Goal: Transaction & Acquisition: Purchase product/service

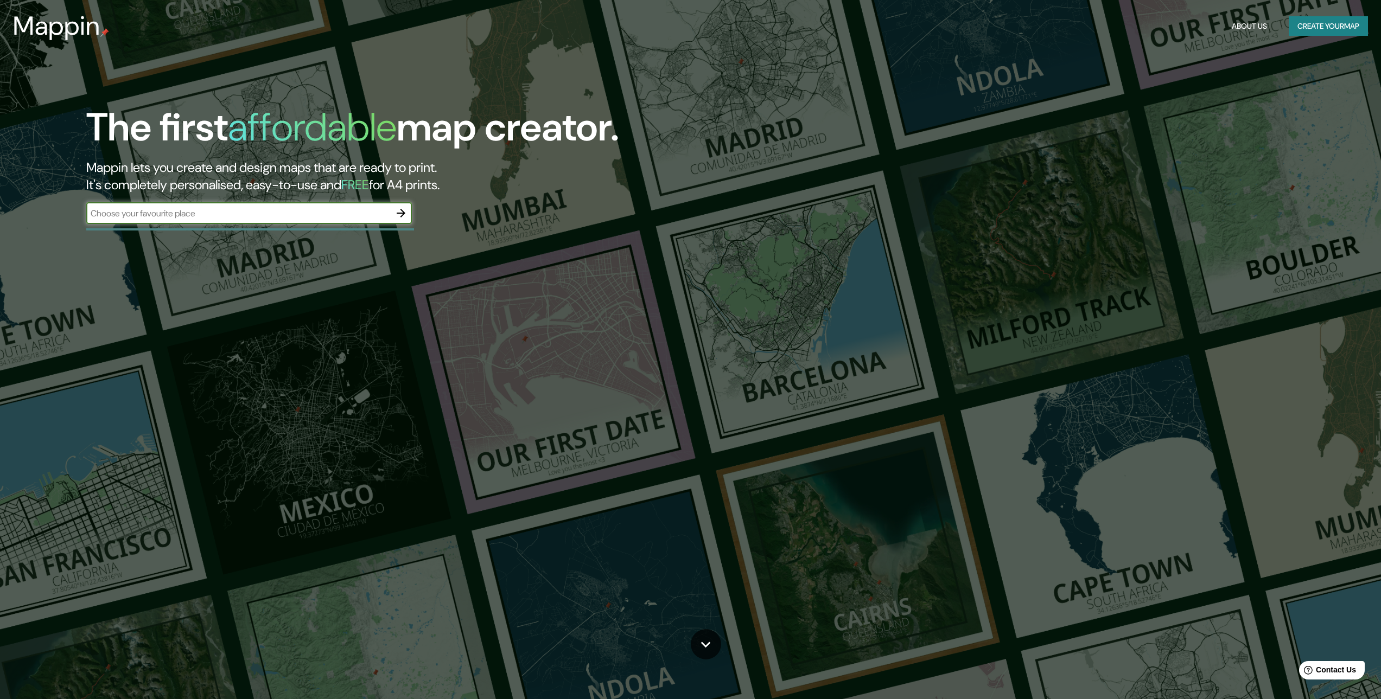
click at [219, 214] on input "text" at bounding box center [238, 213] width 304 height 12
click at [219, 214] on input "кшьштш" at bounding box center [238, 213] width 304 height 12
type input "к"
type input "[GEOGRAPHIC_DATA]"
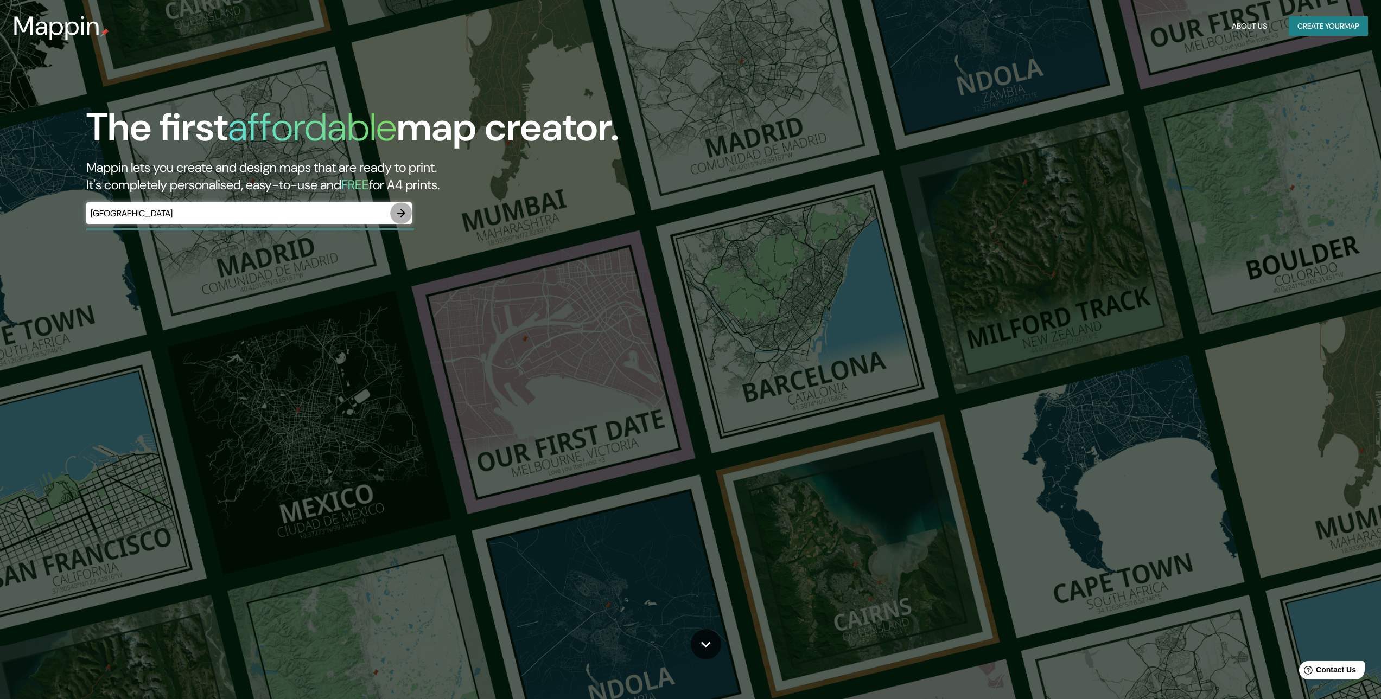
click at [404, 212] on icon "button" at bounding box center [400, 213] width 13 height 13
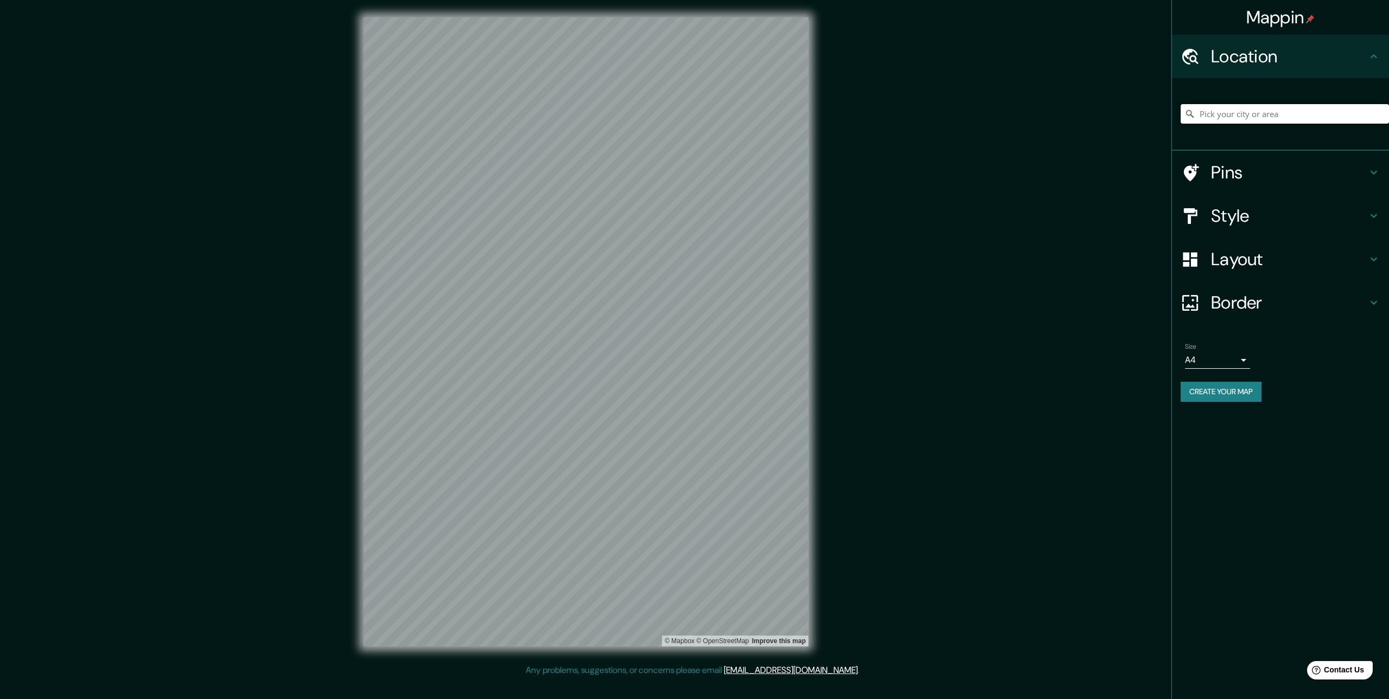
click at [1284, 118] on input "Pick your city or area" at bounding box center [1284, 114] width 208 height 20
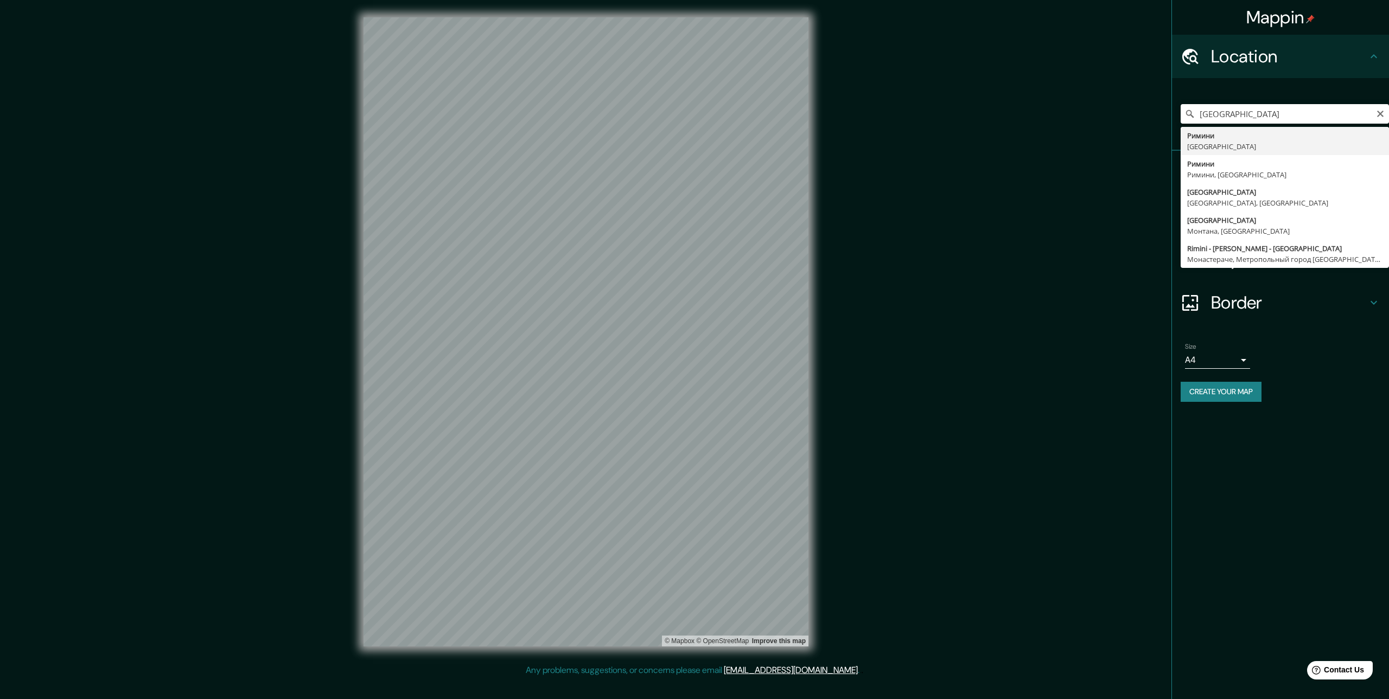
type input "Римини, [GEOGRAPHIC_DATA]"
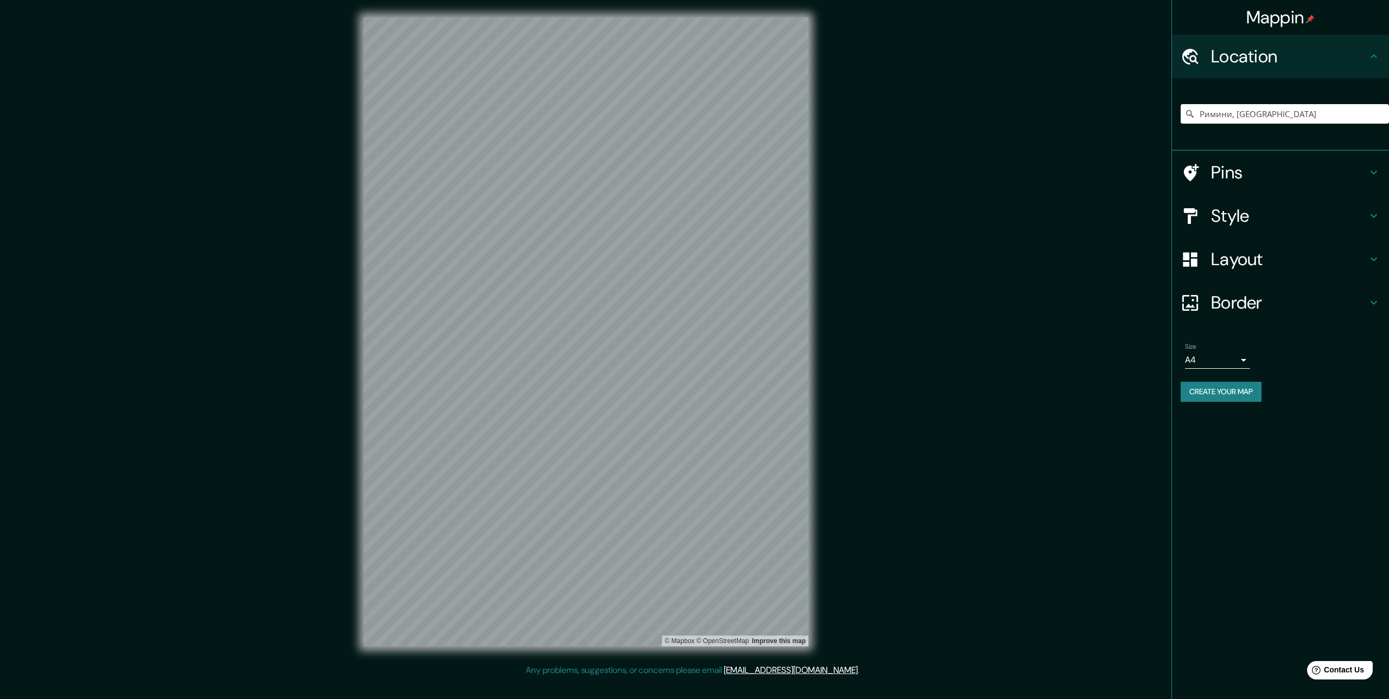
click at [1239, 264] on h4 "Layout" at bounding box center [1289, 259] width 156 height 22
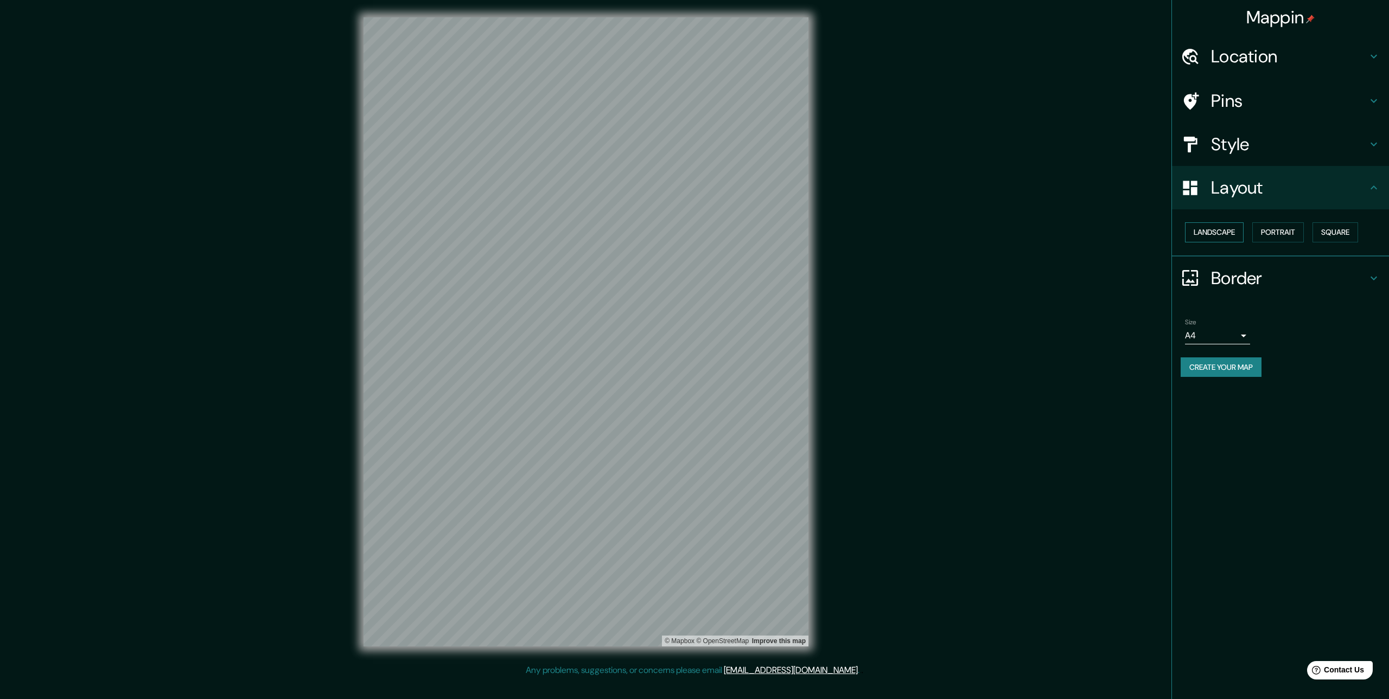
click at [1222, 235] on button "Landscape" at bounding box center [1214, 232] width 59 height 20
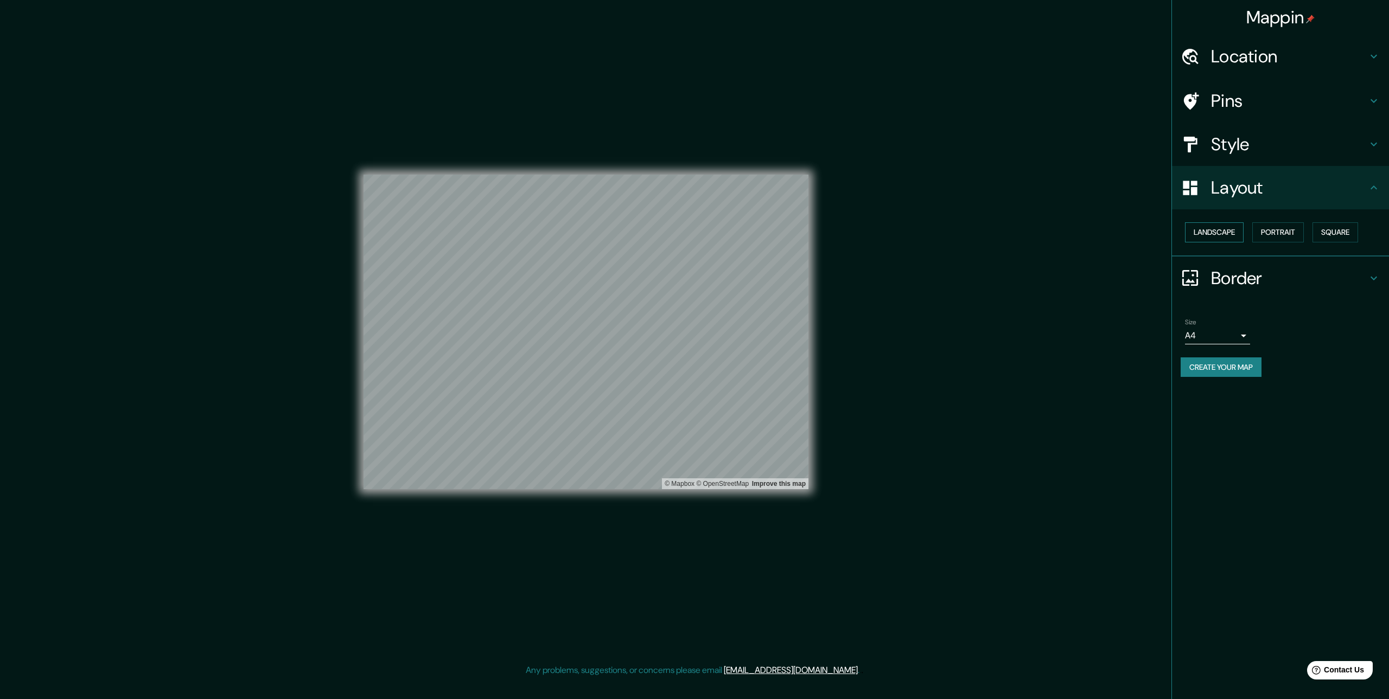
click at [1222, 235] on button "Landscape" at bounding box center [1214, 232] width 59 height 20
click at [1279, 237] on button "Portrait" at bounding box center [1278, 232] width 52 height 20
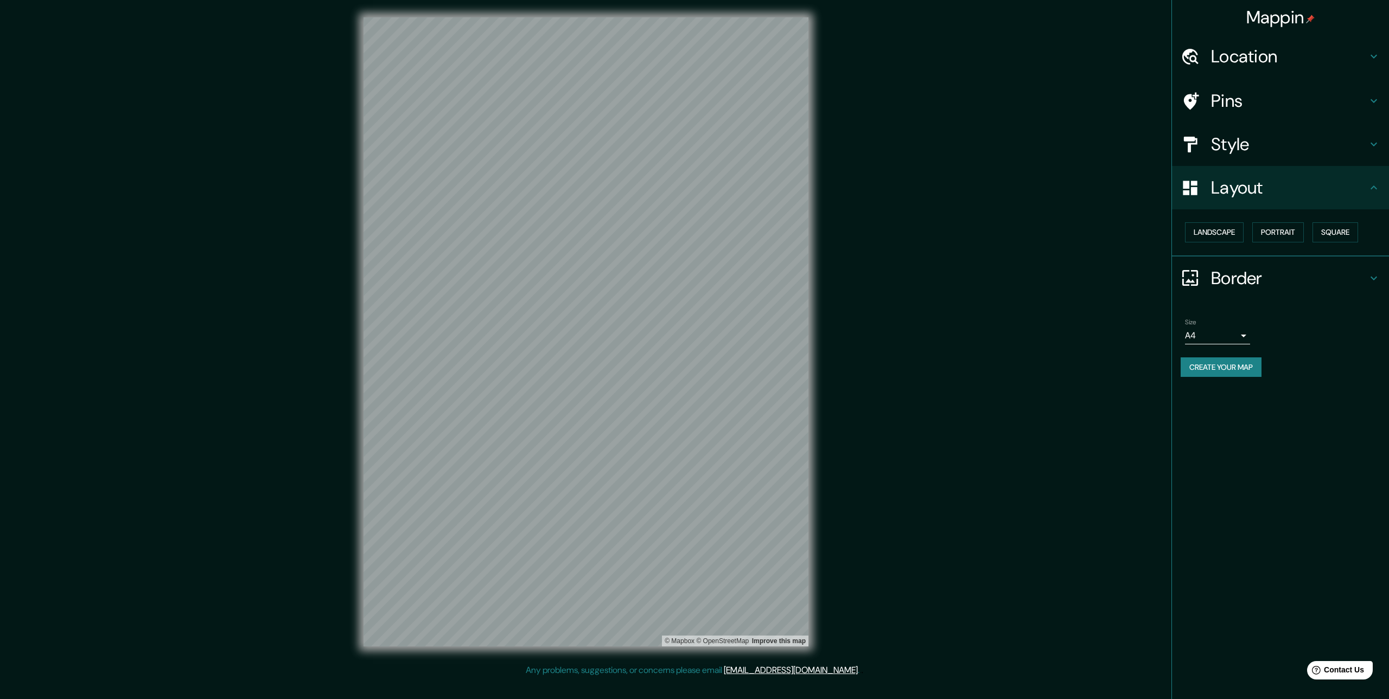
click at [1291, 148] on h4 "Style" at bounding box center [1289, 144] width 156 height 22
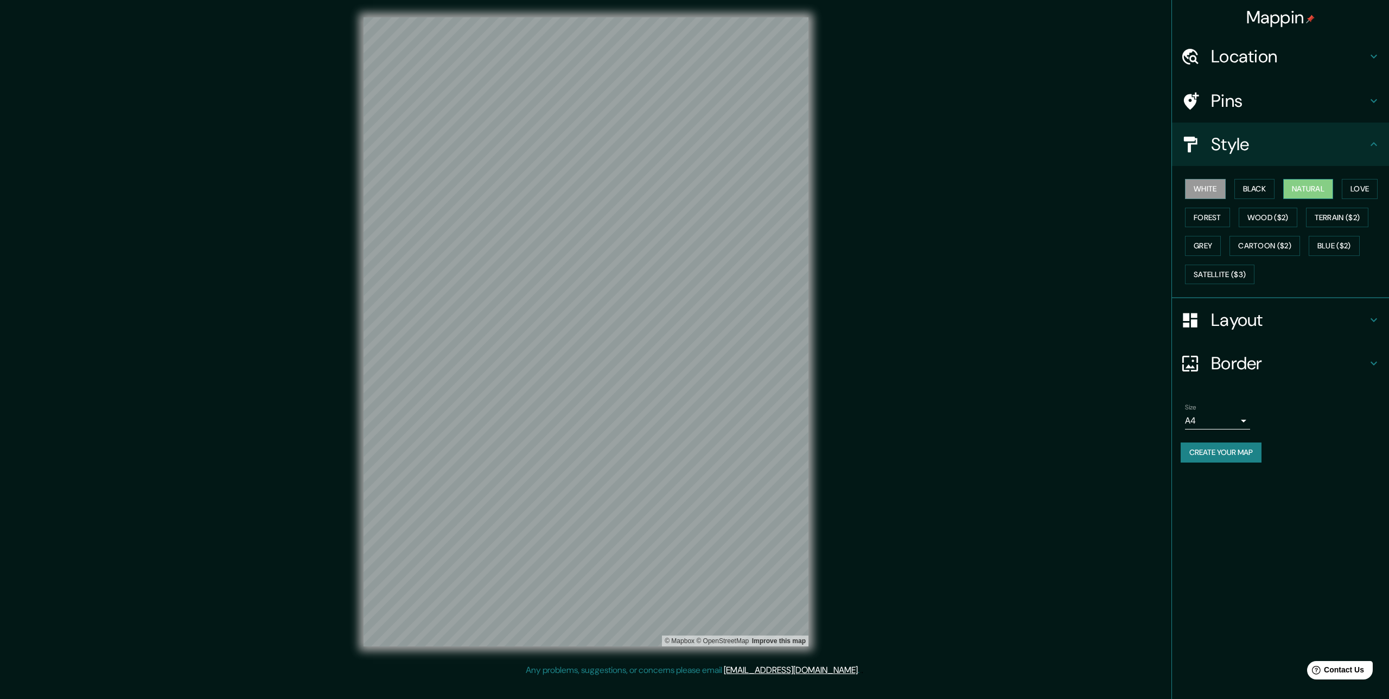
click at [1306, 189] on button "Natural" at bounding box center [1308, 189] width 50 height 20
click at [1372, 196] on button "Love" at bounding box center [1360, 189] width 36 height 20
click at [1201, 220] on button "Forest" at bounding box center [1207, 218] width 45 height 20
click at [1256, 221] on button "Wood ($2)" at bounding box center [1268, 218] width 59 height 20
click at [1331, 217] on button "Terrain ($2)" at bounding box center [1337, 218] width 63 height 20
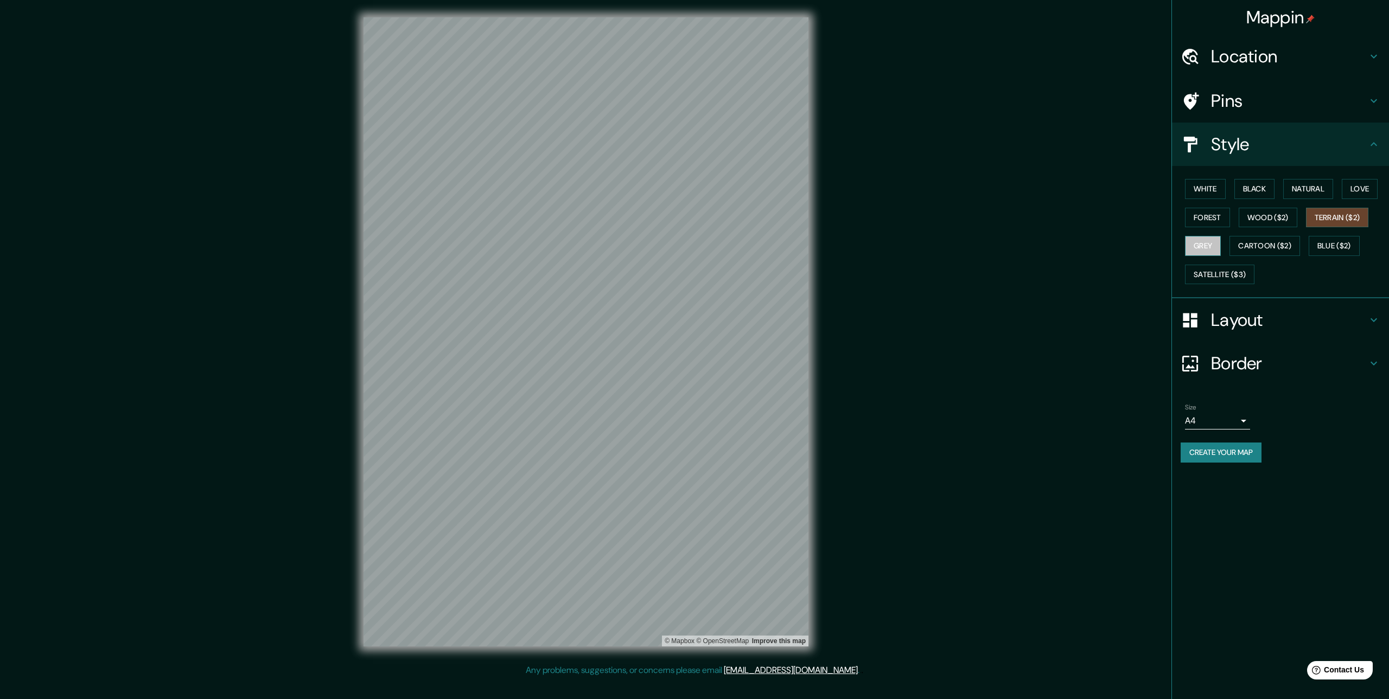
click at [1186, 246] on button "Grey" at bounding box center [1203, 246] width 36 height 20
click at [1269, 240] on button "Cartoon ($2)" at bounding box center [1264, 246] width 71 height 20
click at [1318, 244] on button "Blue ($2)" at bounding box center [1333, 246] width 51 height 20
click at [1227, 279] on button "Satellite ($3)" at bounding box center [1219, 275] width 69 height 20
click at [1283, 248] on button "Cartoon ($2)" at bounding box center [1264, 246] width 71 height 20
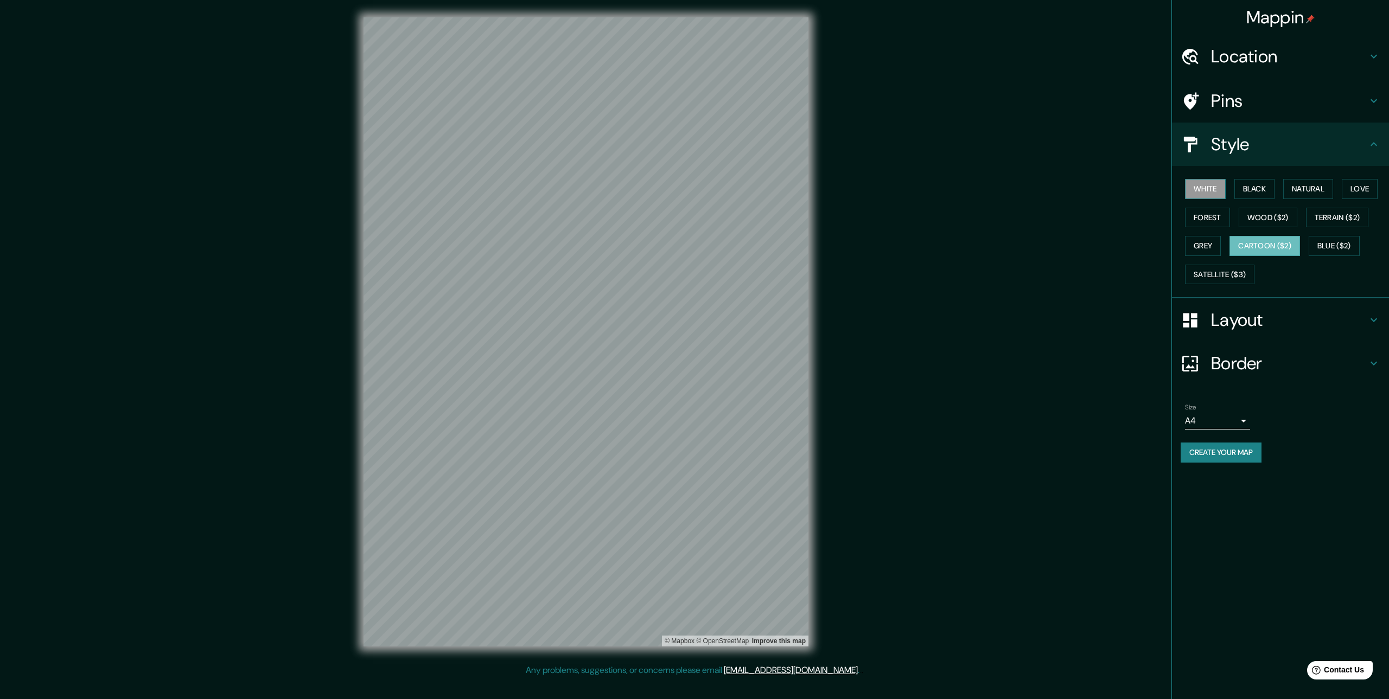
click at [1202, 191] on button "White" at bounding box center [1205, 189] width 41 height 20
click at [1203, 212] on button "Forest" at bounding box center [1207, 218] width 45 height 20
click at [1252, 222] on button "Wood ($2)" at bounding box center [1268, 218] width 59 height 20
click at [1206, 257] on div "White Black Natural Love Forest Wood ($2) Terrain ($2) Grey Cartoon ($2) Blue (…" at bounding box center [1284, 232] width 208 height 114
click at [1208, 250] on button "Grey" at bounding box center [1203, 246] width 36 height 20
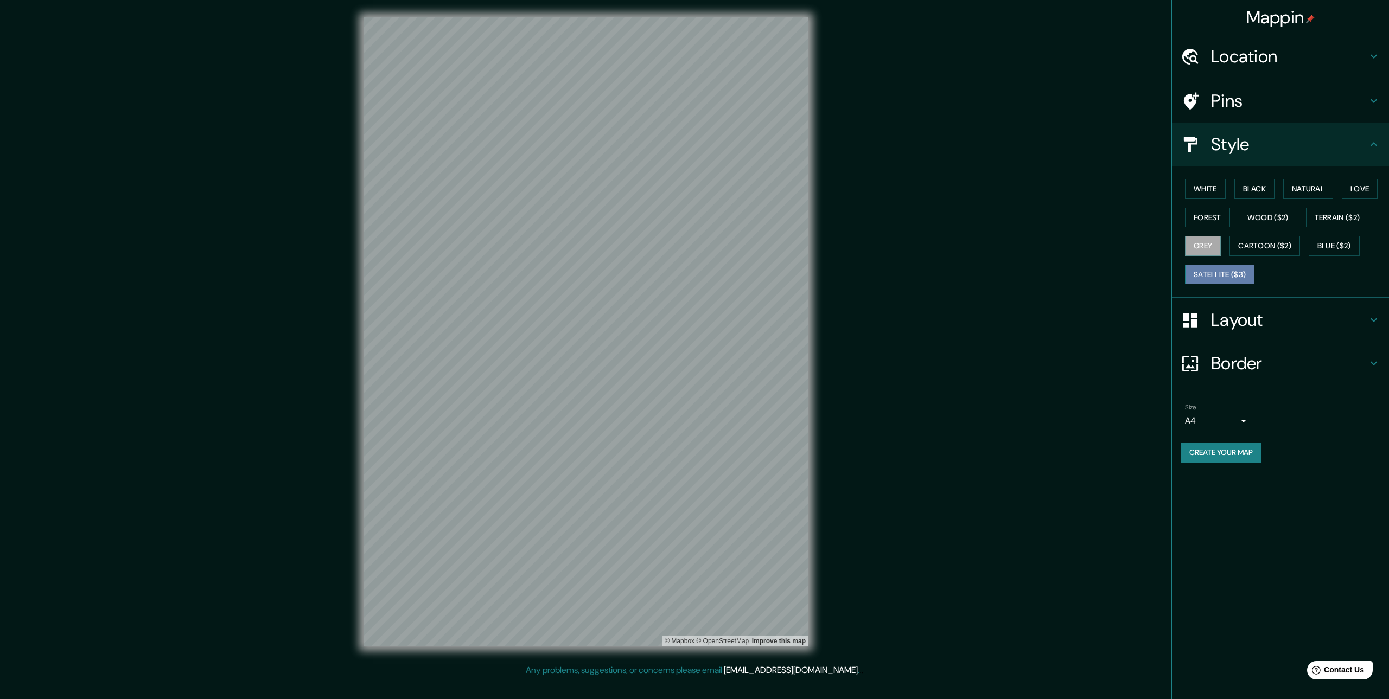
click at [1209, 282] on button "Satellite ($3)" at bounding box center [1219, 275] width 69 height 20
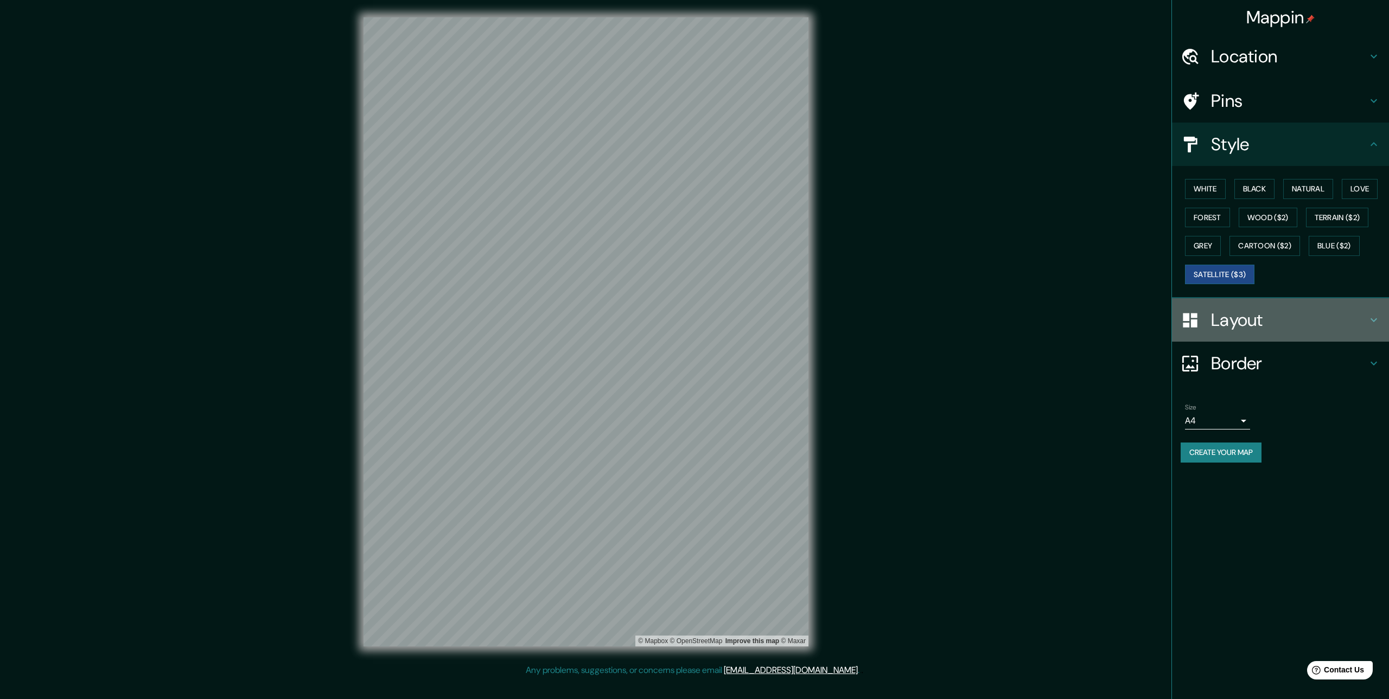
click at [1222, 318] on h4 "Layout" at bounding box center [1289, 320] width 156 height 22
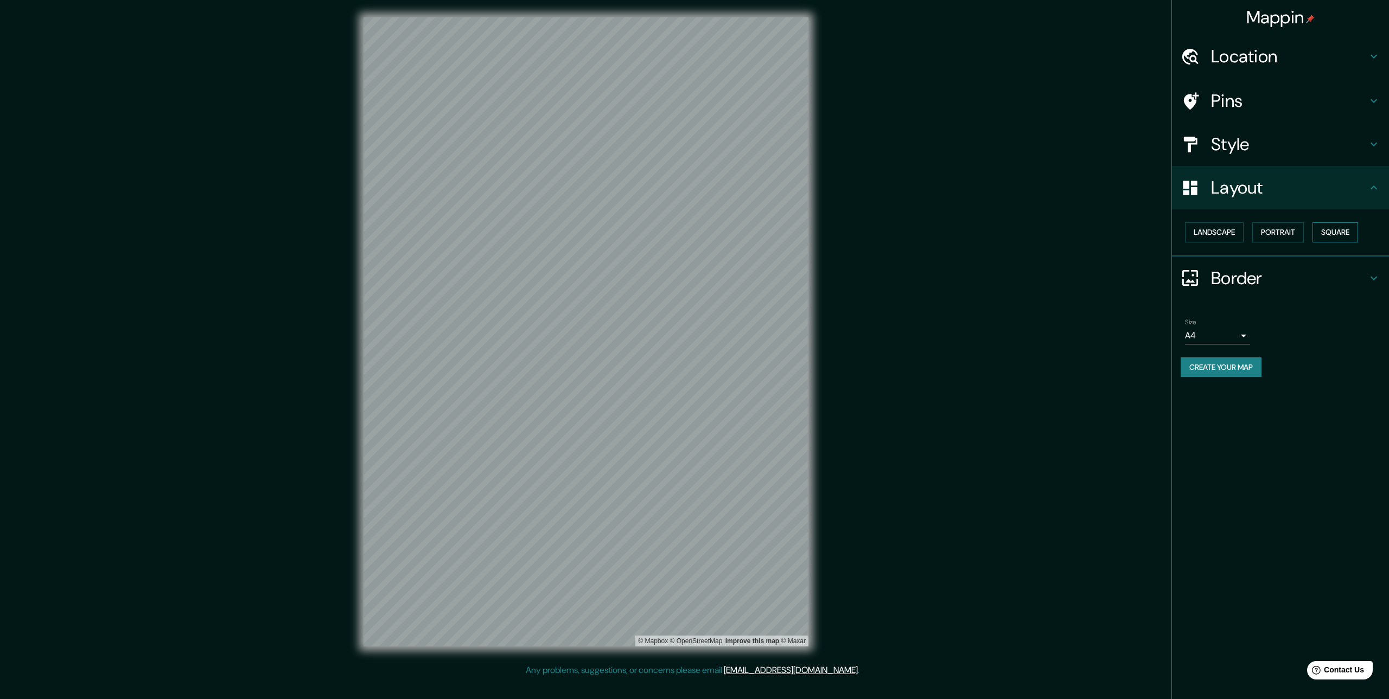
click at [1343, 235] on button "Square" at bounding box center [1335, 232] width 46 height 20
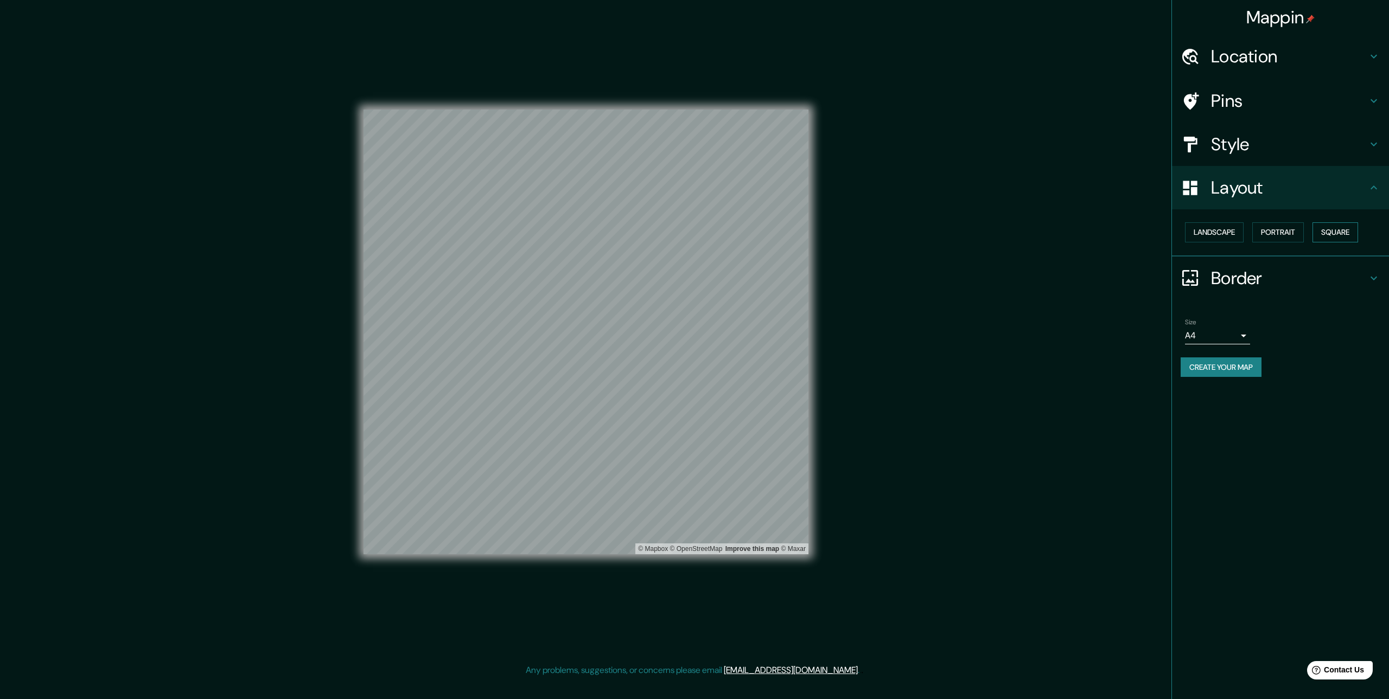
click at [1343, 235] on button "Square" at bounding box center [1335, 232] width 46 height 20
click at [1225, 235] on button "Landscape" at bounding box center [1214, 232] width 59 height 20
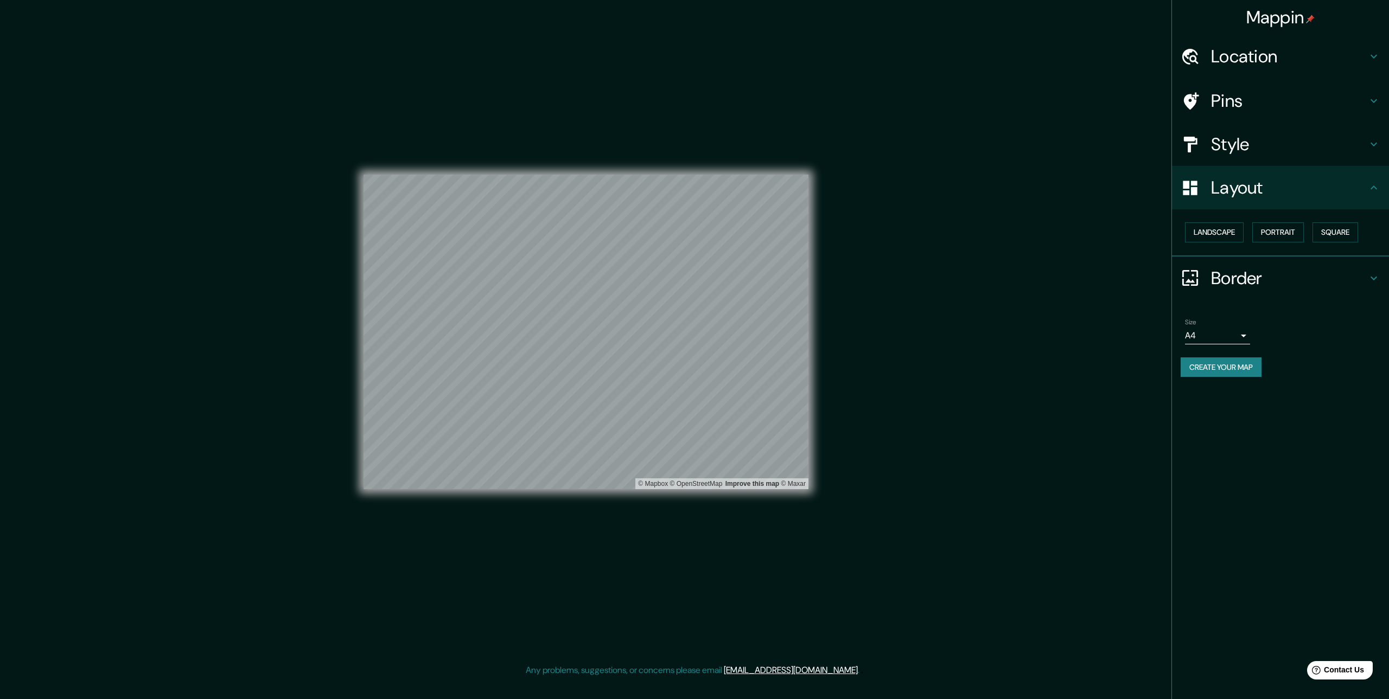
click at [1239, 273] on h4 "Border" at bounding box center [1289, 278] width 156 height 22
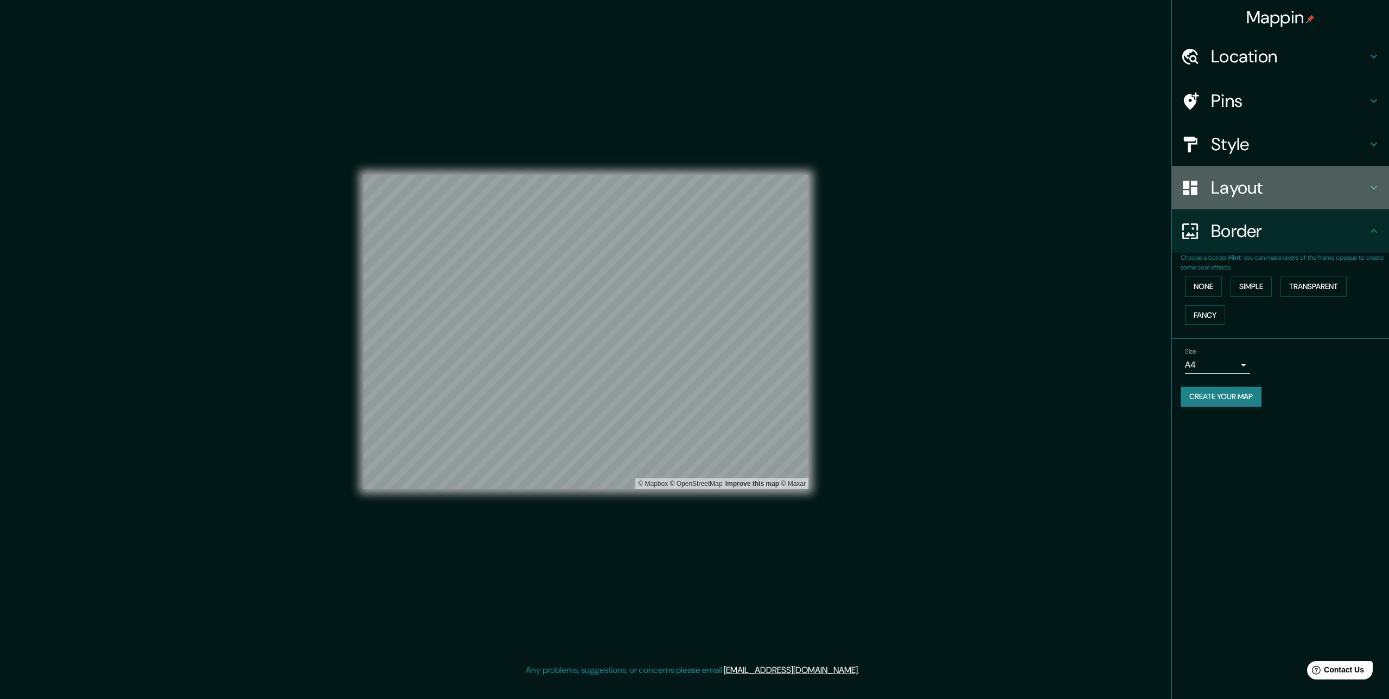
click at [1271, 194] on h4 "Layout" at bounding box center [1289, 188] width 156 height 22
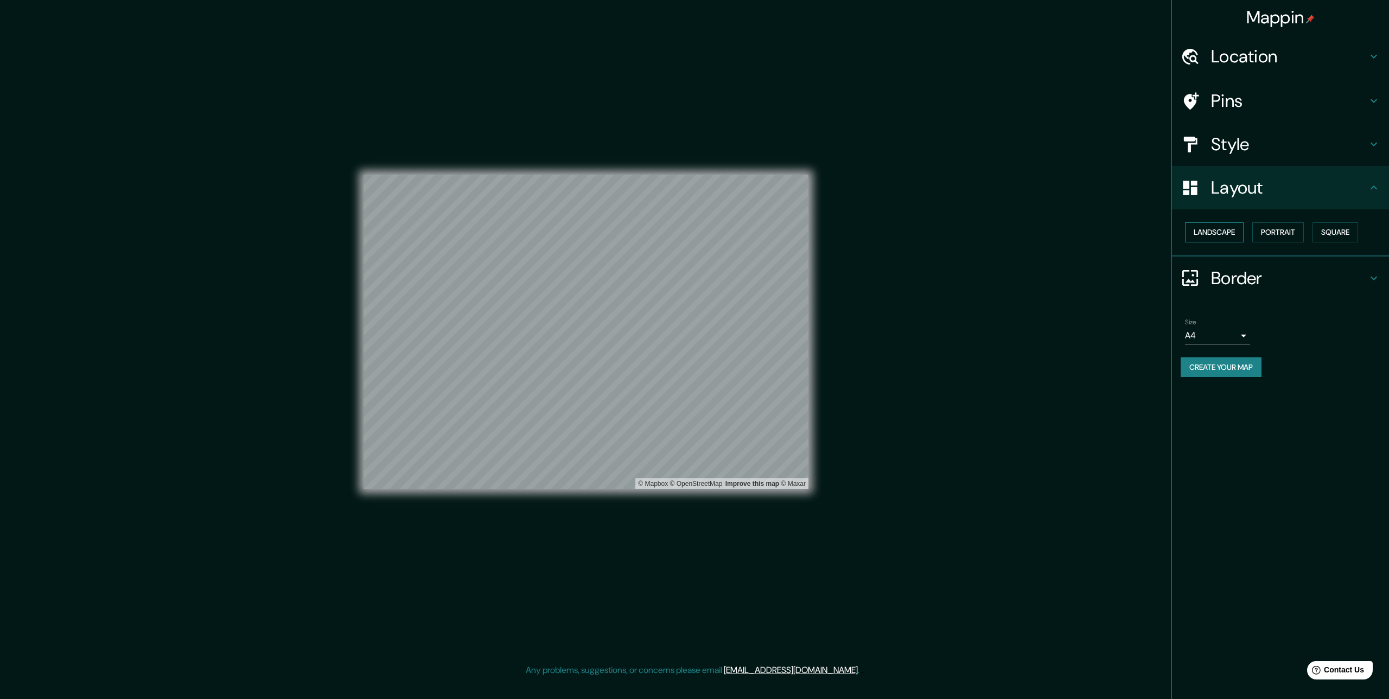
click at [1225, 235] on button "Landscape" at bounding box center [1214, 232] width 59 height 20
click at [1272, 234] on button "Portrait" at bounding box center [1278, 232] width 52 height 20
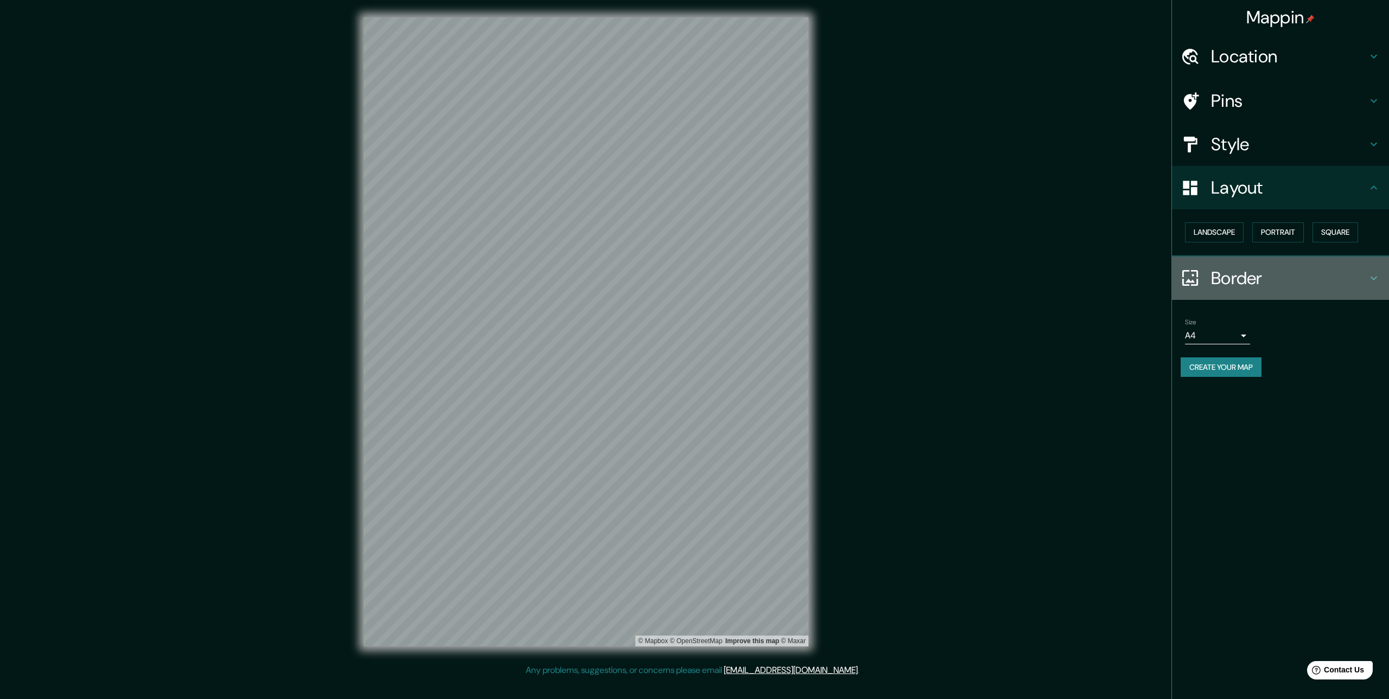
click at [1253, 285] on h4 "Border" at bounding box center [1289, 278] width 156 height 22
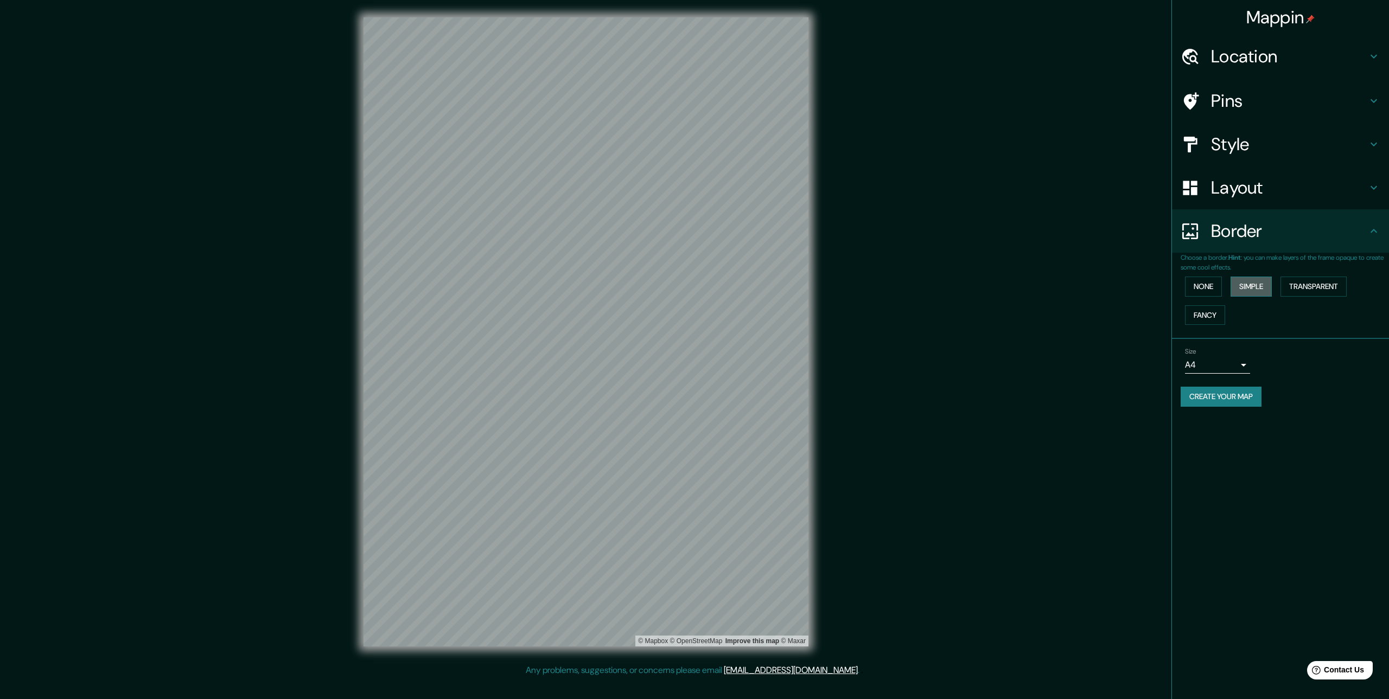
click at [1244, 292] on button "Simple" at bounding box center [1250, 287] width 41 height 20
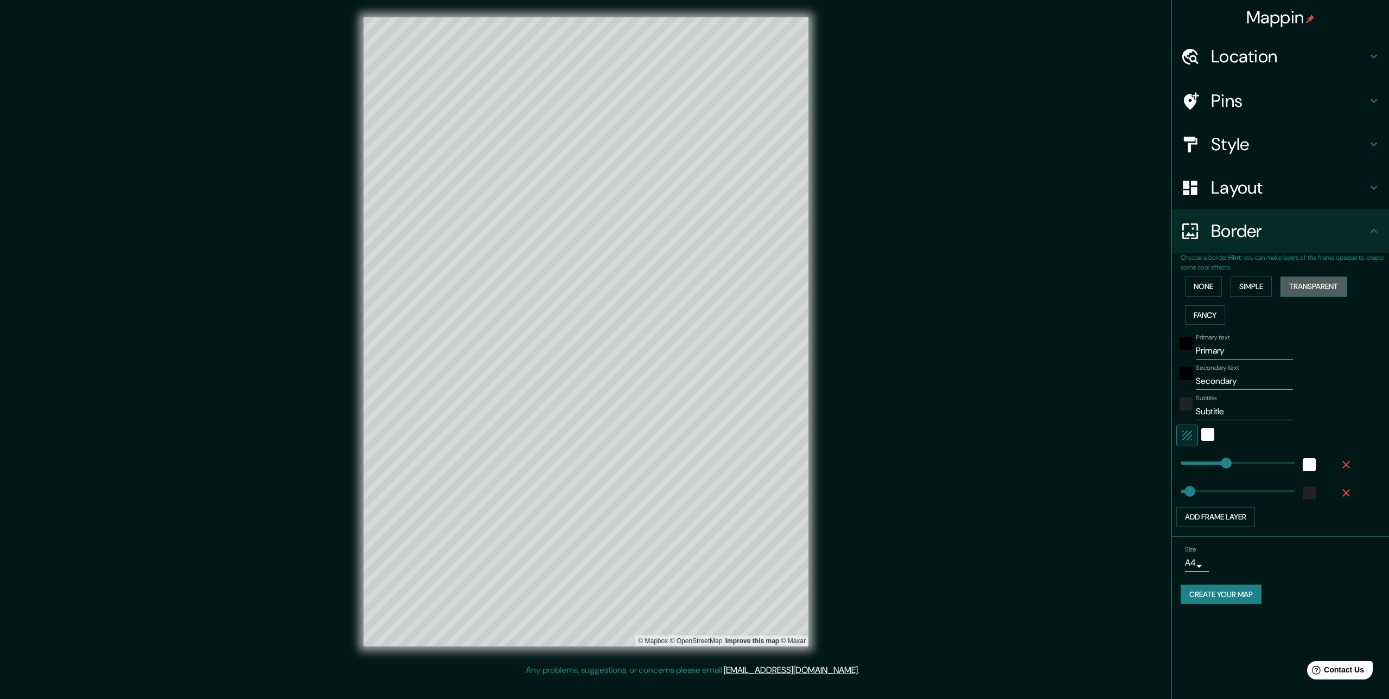
click at [1312, 285] on button "Transparent" at bounding box center [1313, 287] width 66 height 20
type input "269"
drag, startPoint x: 1236, startPoint y: 461, endPoint x: 1218, endPoint y: 467, distance: 19.4
type input "66"
type input "183"
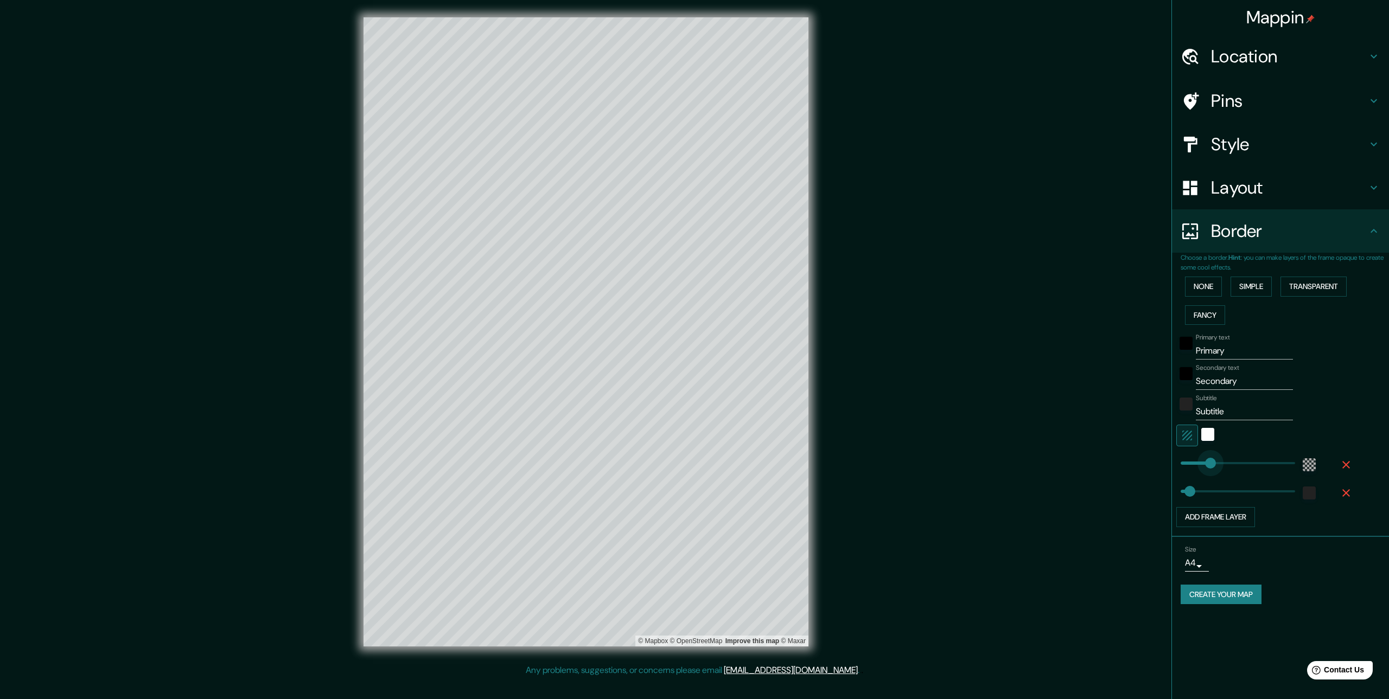
drag, startPoint x: 1218, startPoint y: 465, endPoint x: 1206, endPoint y: 465, distance: 11.9
type input "66"
type input "136"
drag, startPoint x: 1206, startPoint y: 465, endPoint x: 1199, endPoint y: 465, distance: 6.5
type input "66"
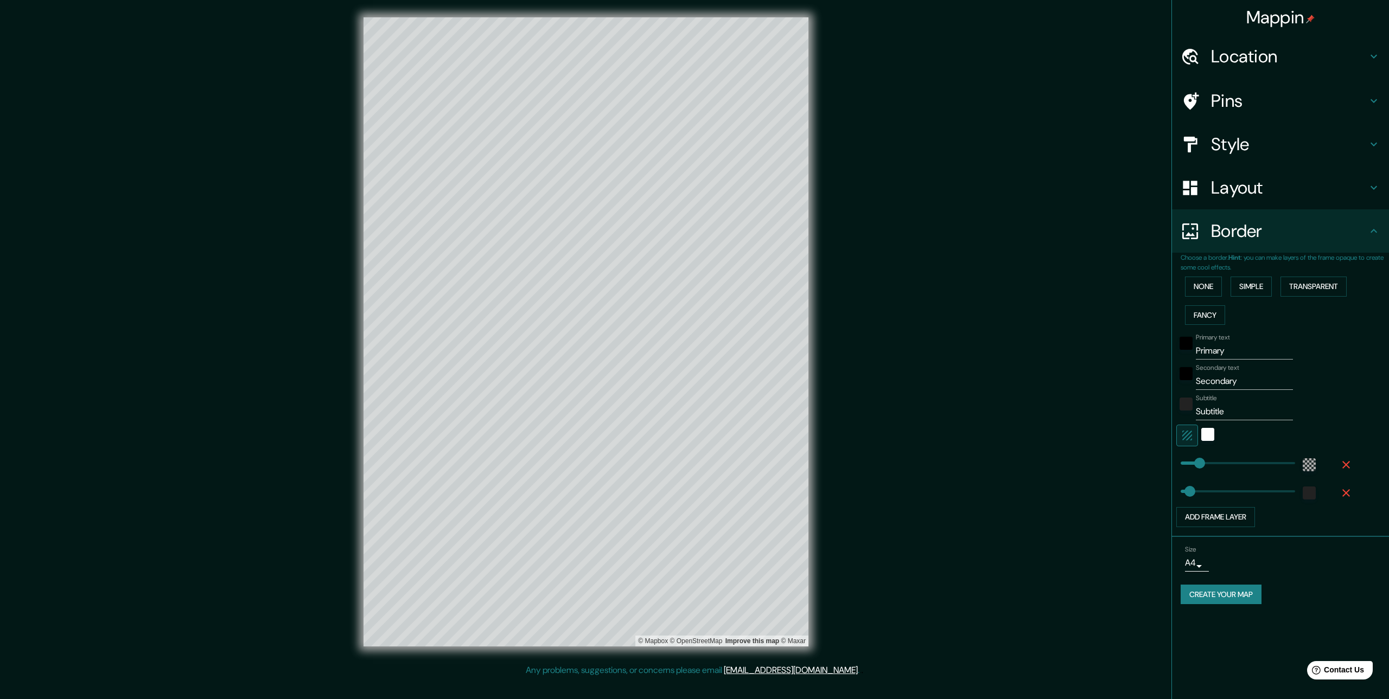
click at [1193, 350] on div at bounding box center [1186, 347] width 20 height 26
click at [1196, 350] on input "Primary" at bounding box center [1244, 350] width 97 height 17
click at [1212, 351] on input "Primary" at bounding box center [1244, 350] width 97 height 17
type input "R"
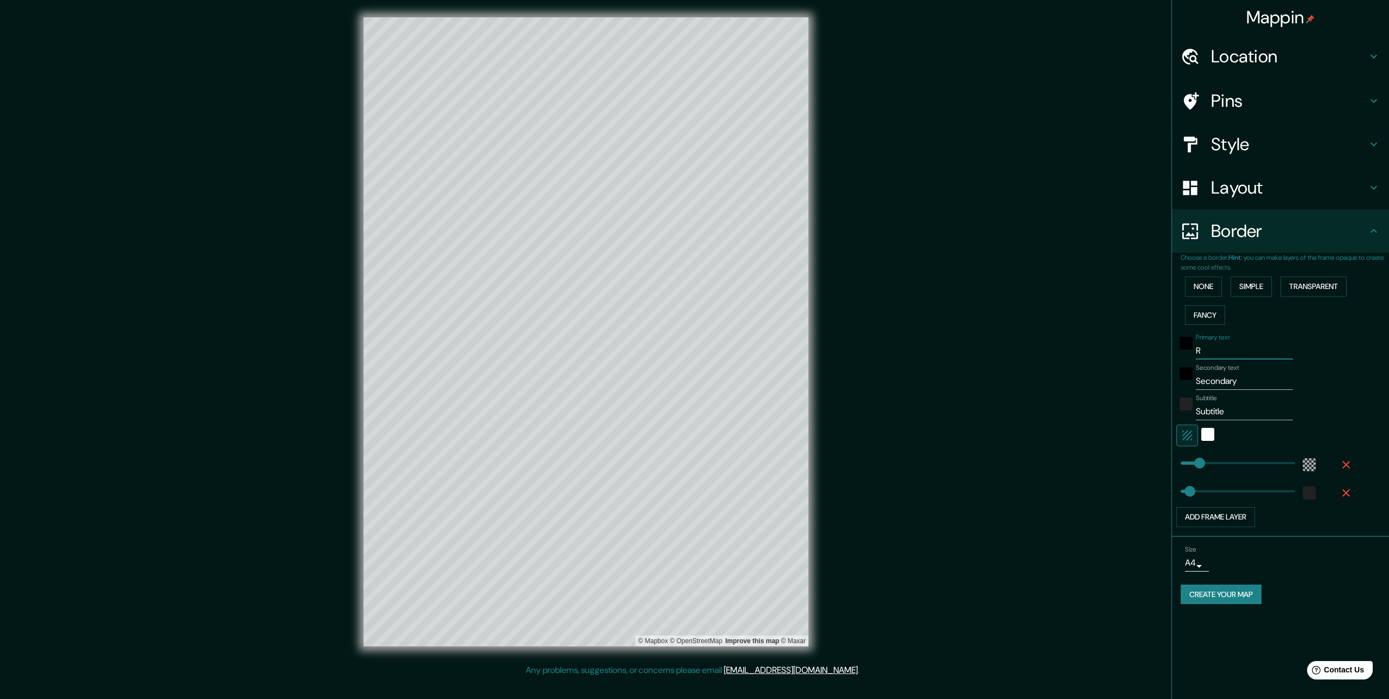
type input "66"
type input "Ri"
type input "66"
type input "Rim"
type input "66"
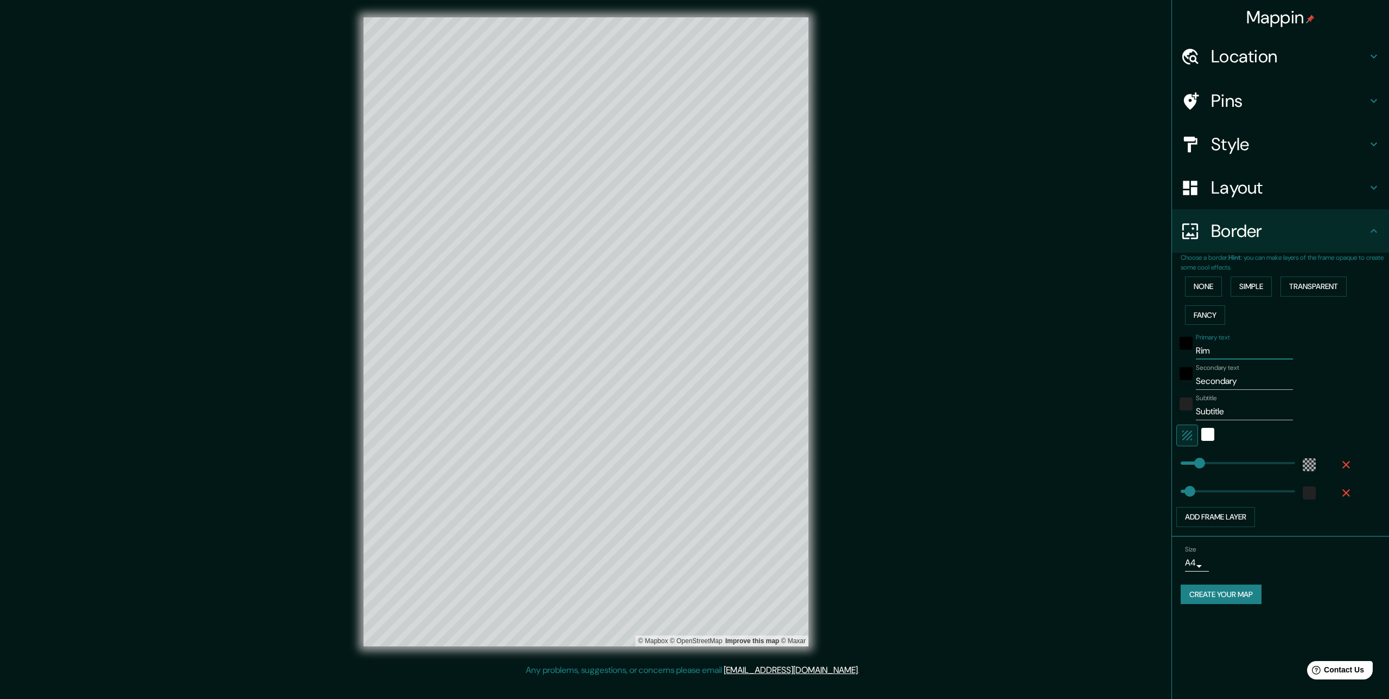
type input "Rimi"
type input "66"
type input "[GEOGRAPHIC_DATA]"
type input "66"
type input "[GEOGRAPHIC_DATA]"
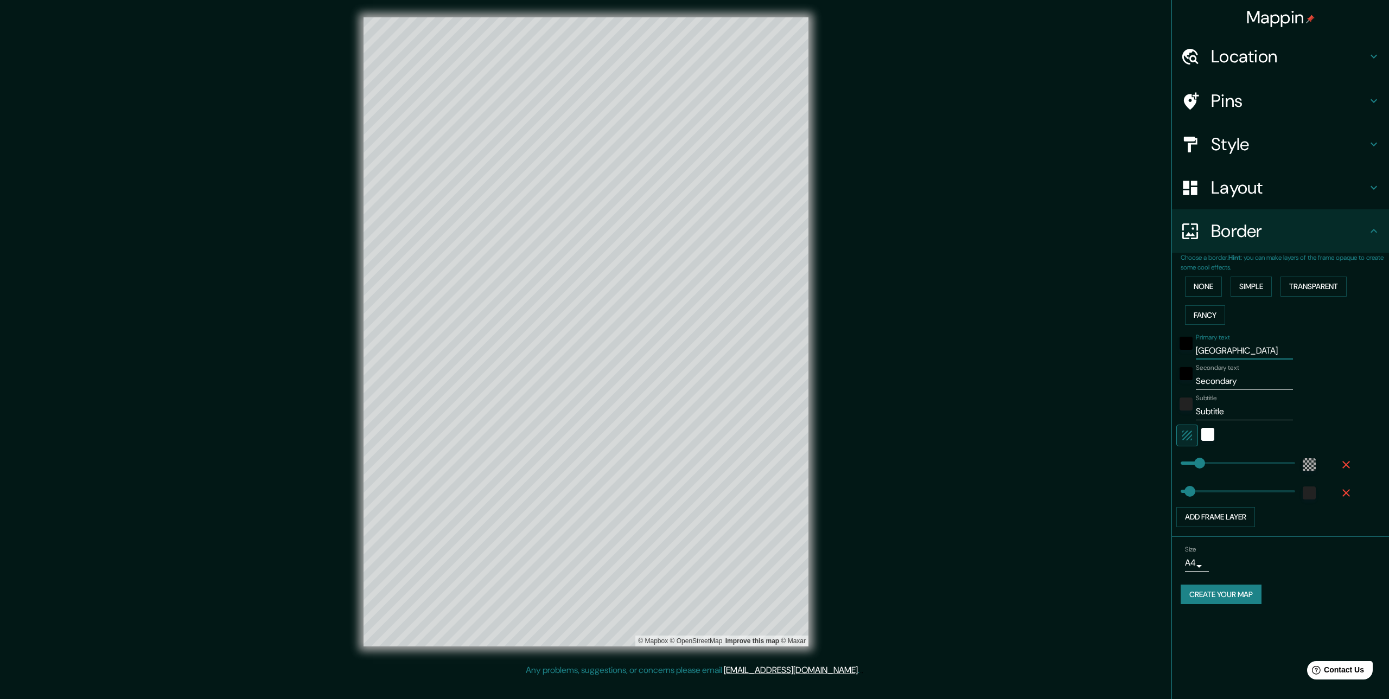
click at [1237, 381] on input "Secondary" at bounding box center [1244, 381] width 97 height 17
click at [1237, 382] on input "Secondary" at bounding box center [1244, 381] width 97 height 17
type input "I"
type input "66"
type input "It"
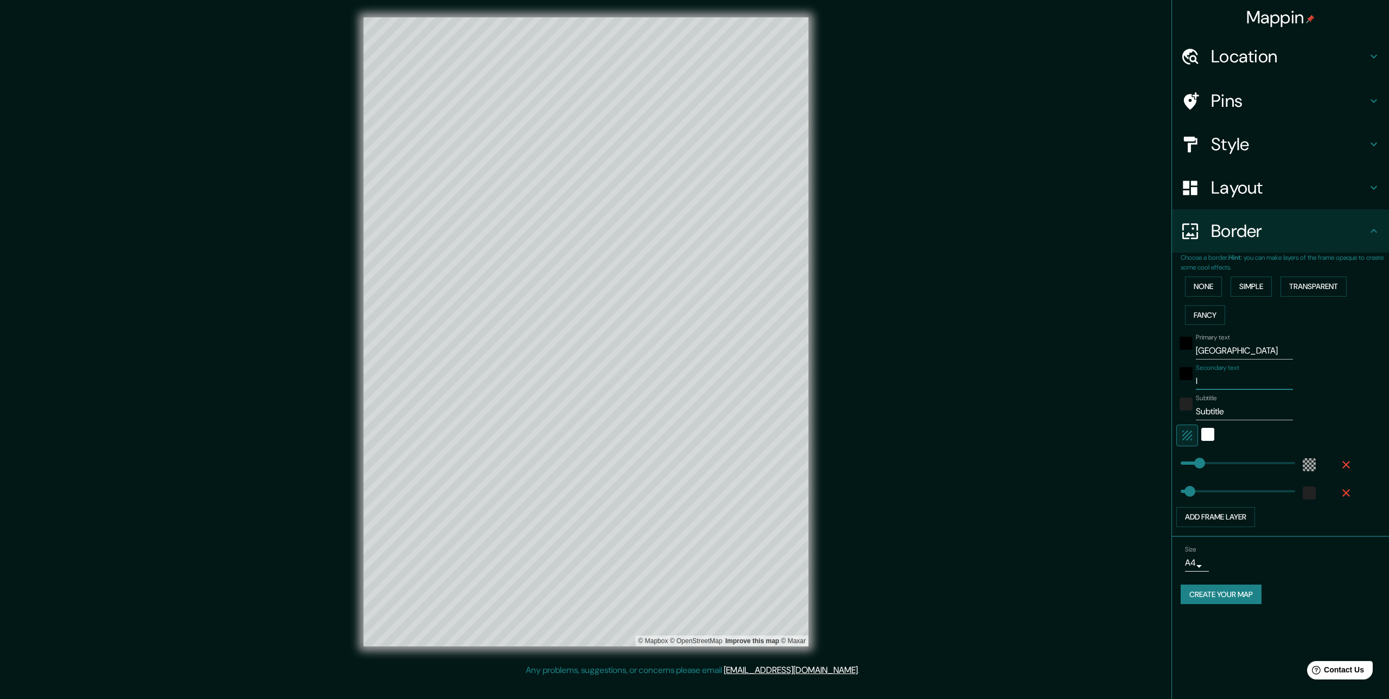
type input "66"
type input "Ita"
type input "66"
type input "Ital"
type input "66"
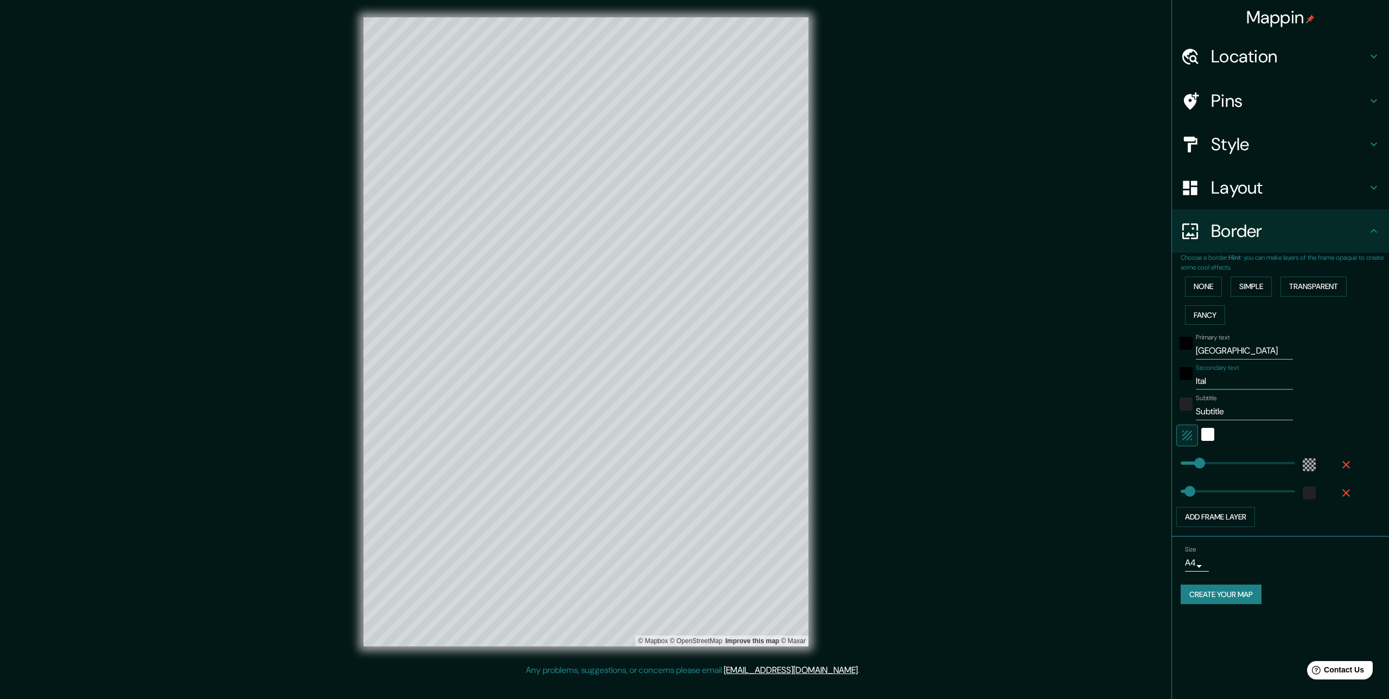
type input "Ita"
type input "66"
type input "It"
type input "66"
type input "I"
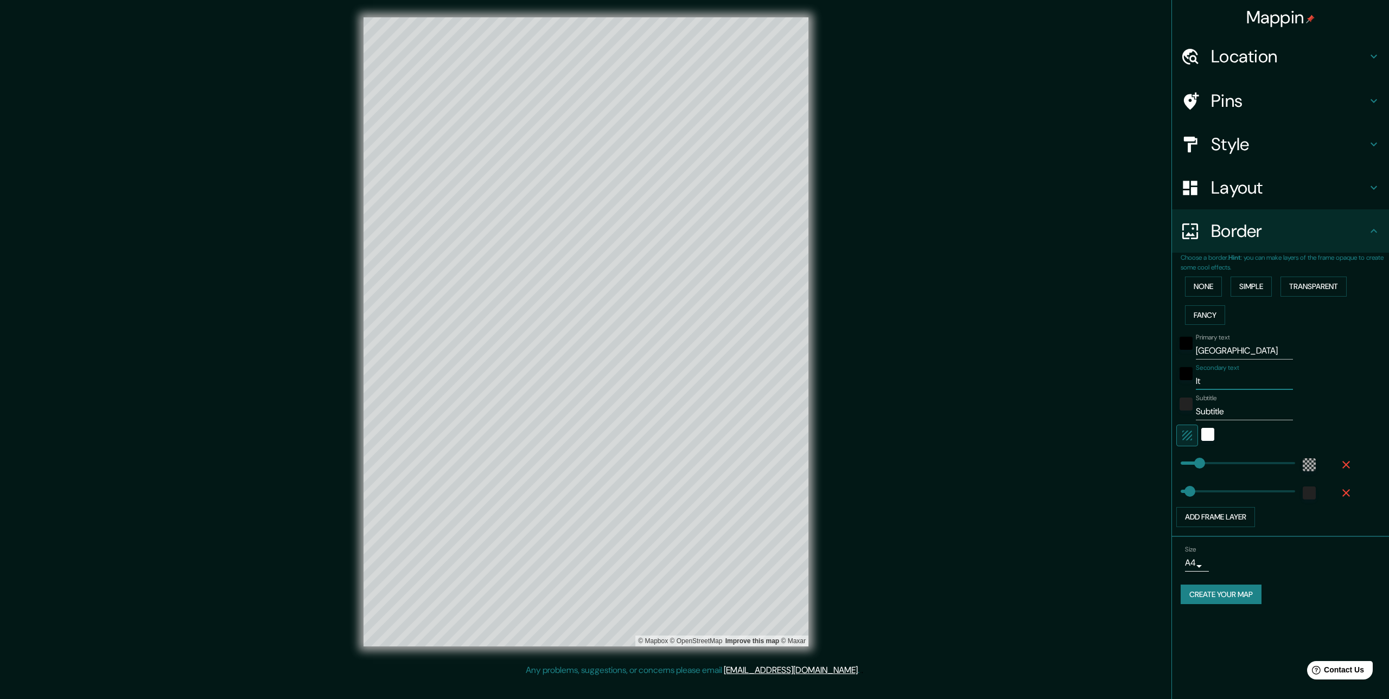
type input "66"
type input "E"
type input "66"
type input "Em"
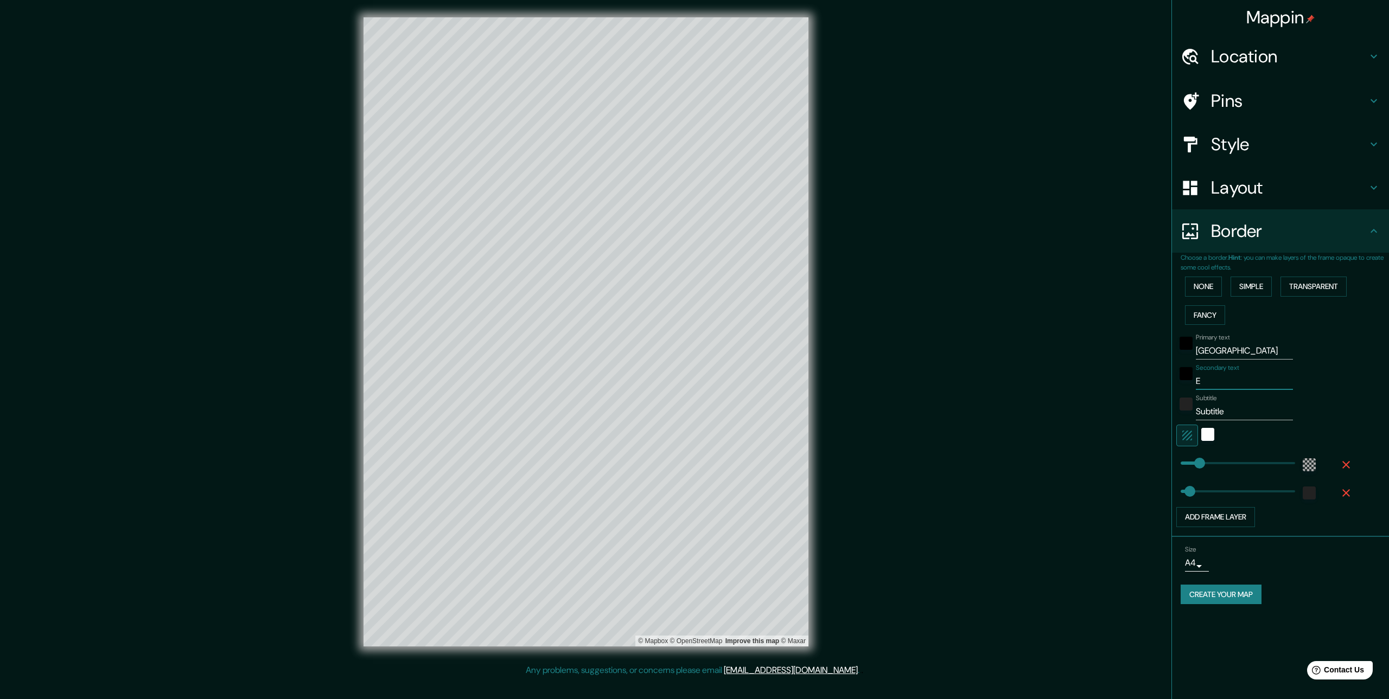
type input "66"
type input "Emi"
type input "66"
type input "[PERSON_NAME]"
type input "66"
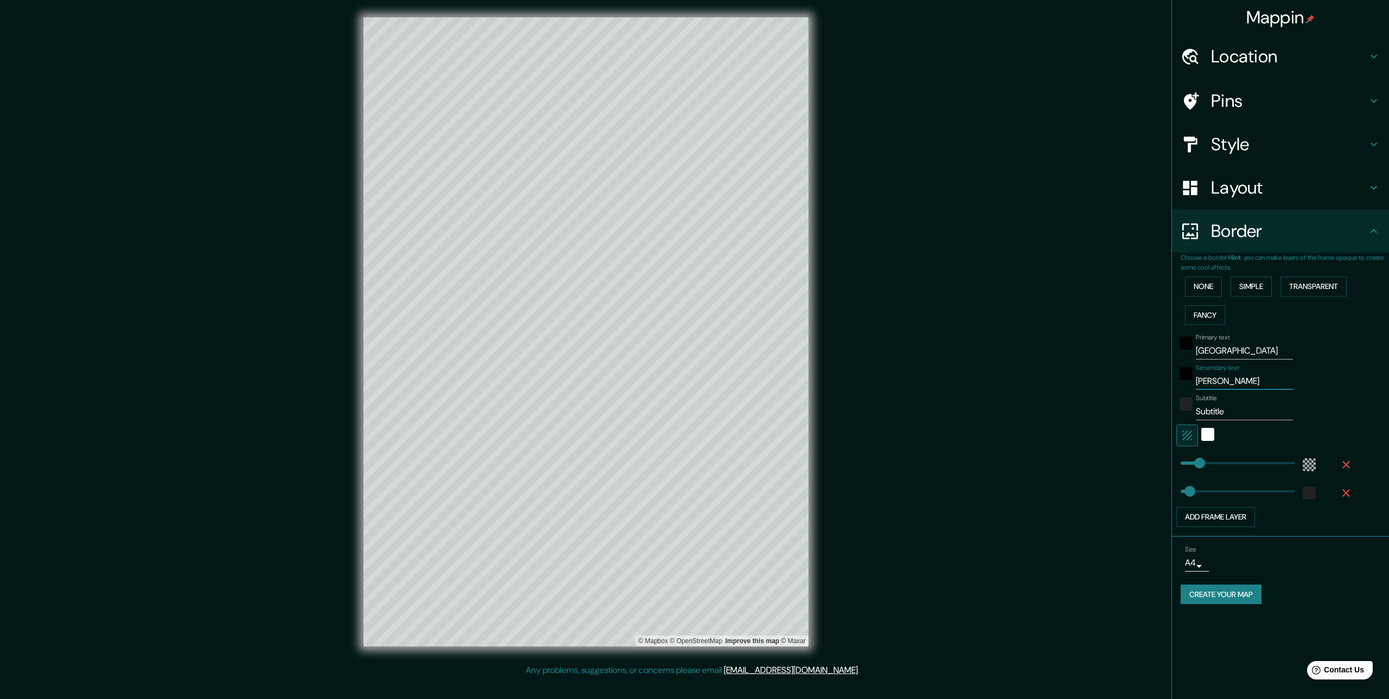
type input "[PERSON_NAME]"
type input "66"
type input "[PERSON_NAME]"
type input "66"
type input "[PERSON_NAME]-"
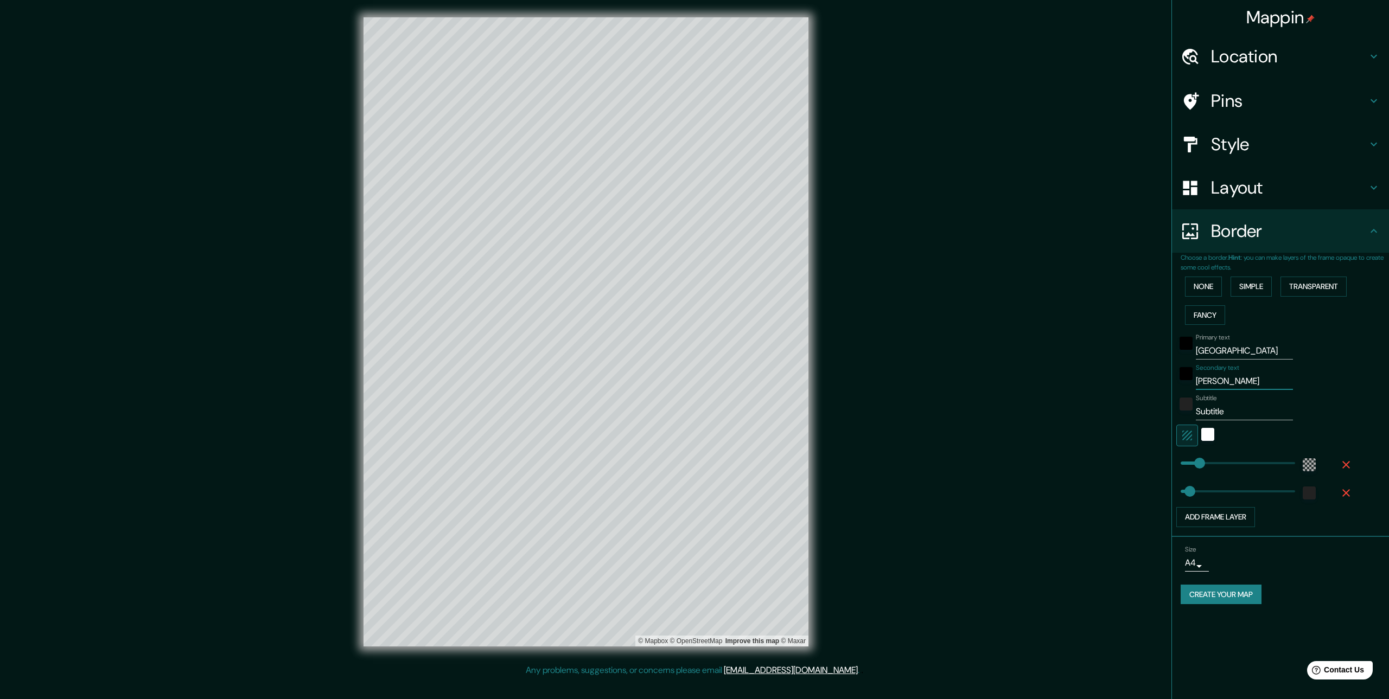
type input "66"
type input "[PERSON_NAME]"
type input "66"
type input "[PERSON_NAME]"
type input "66"
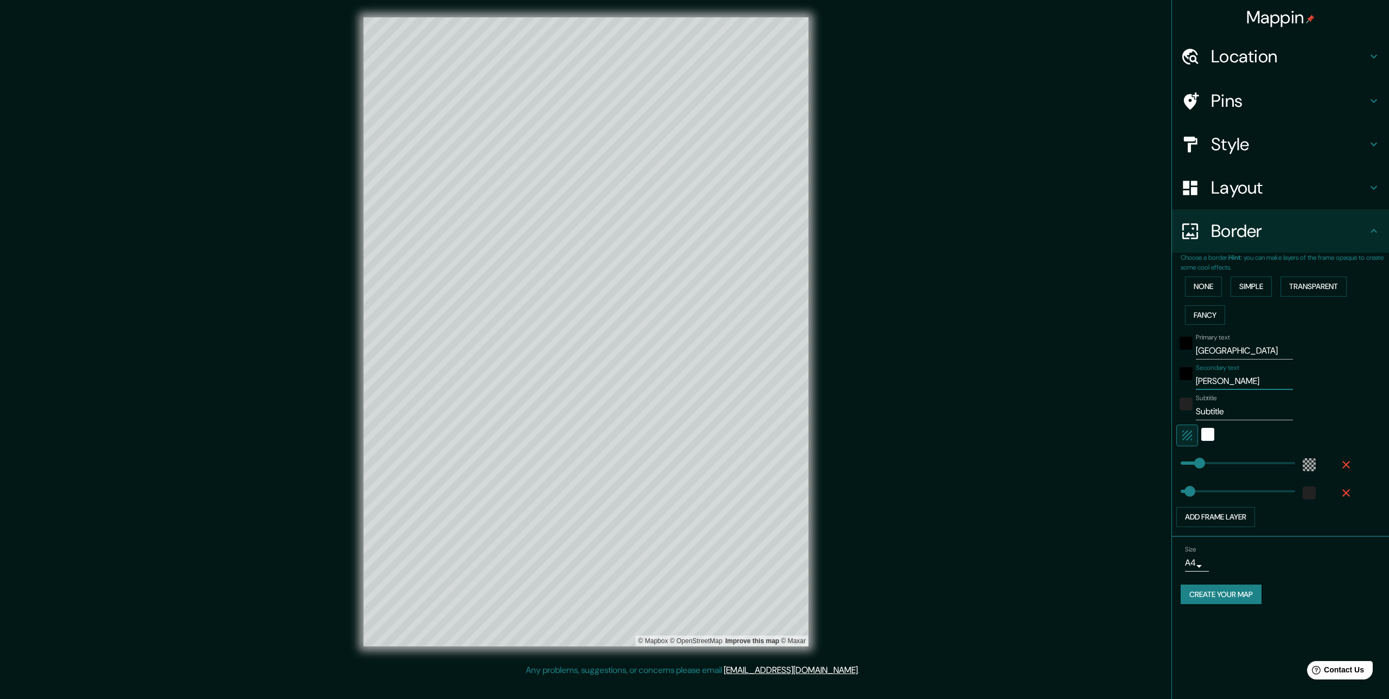
type input "[PERSON_NAME]"
type input "66"
type input "[PERSON_NAME]"
type input "66"
type input "[PERSON_NAME]"
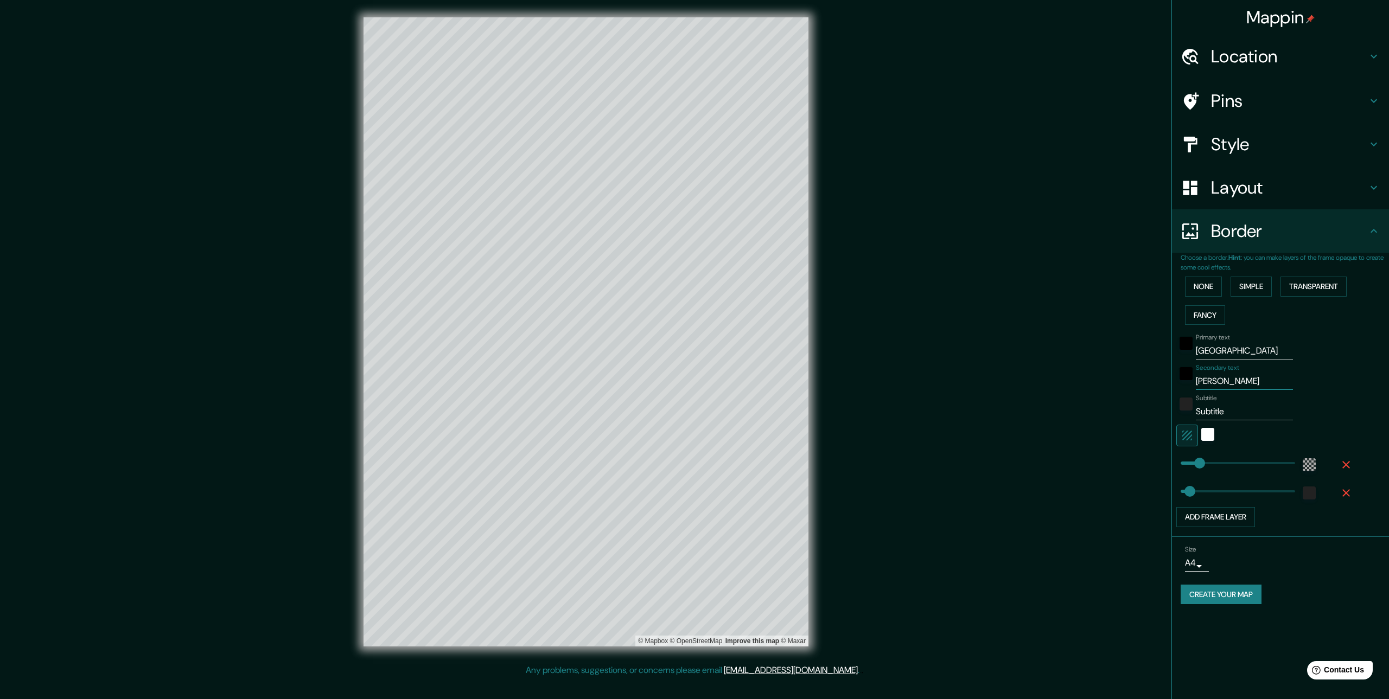
type input "66"
type input "[PERSON_NAME]"
type input "66"
type input "[PERSON_NAME]"
click at [1221, 410] on input "Subtitle" at bounding box center [1244, 411] width 97 height 17
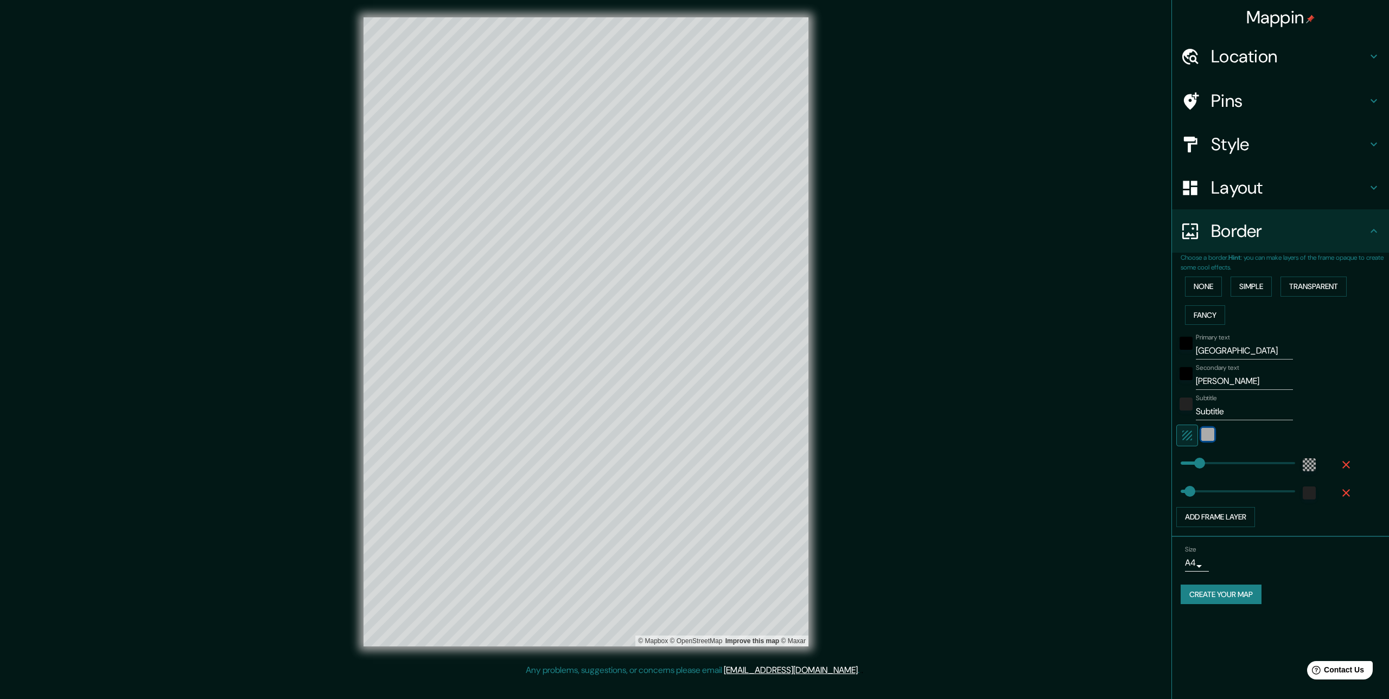
click at [1204, 437] on div "white" at bounding box center [1207, 434] width 13 height 13
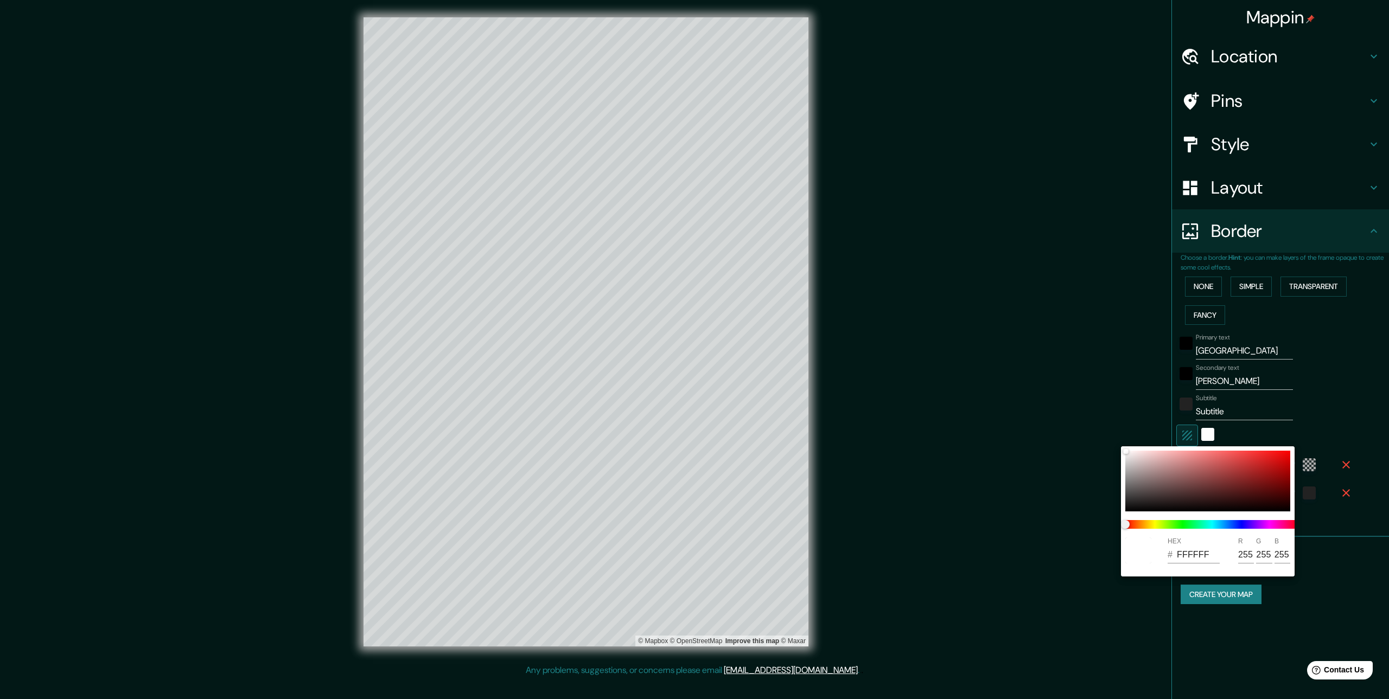
click at [1187, 436] on div at bounding box center [694, 349] width 1389 height 699
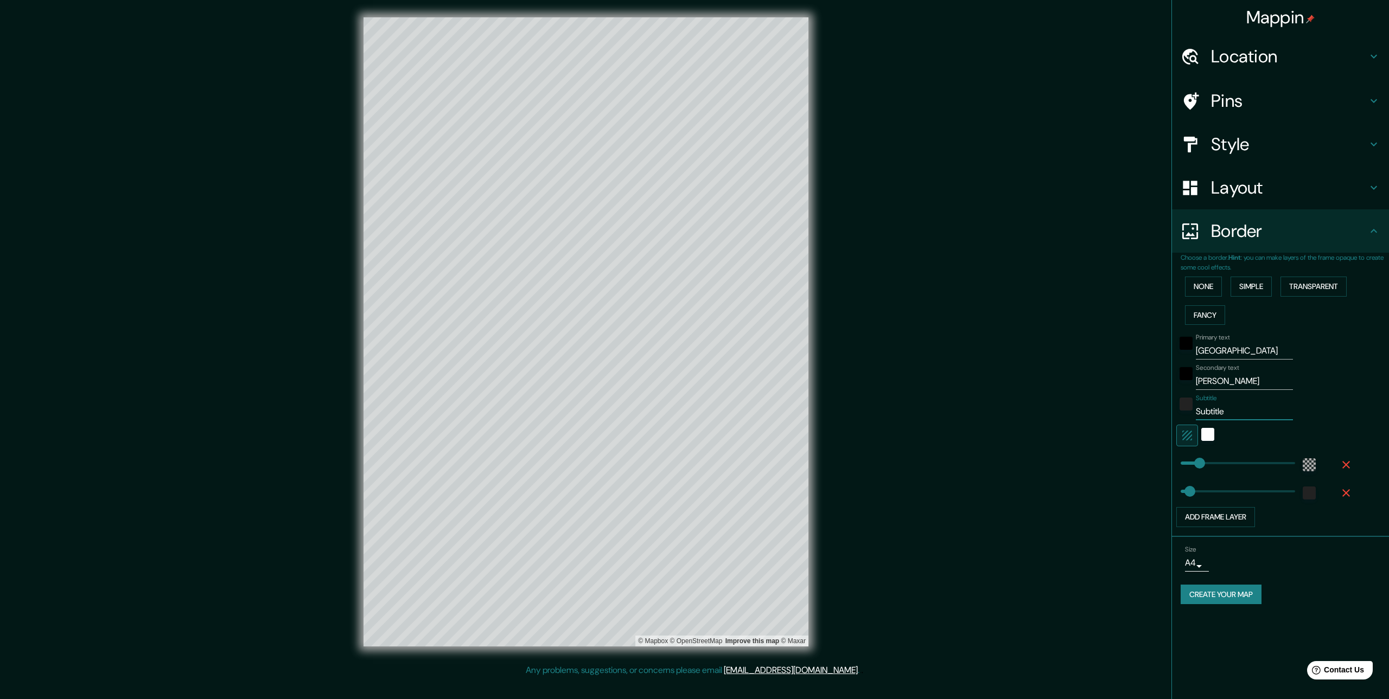
click at [1214, 419] on input "Subtitle" at bounding box center [1244, 411] width 97 height 17
click at [1215, 417] on input "Subtitle" at bounding box center [1244, 411] width 97 height 17
type input "I"
type input "66"
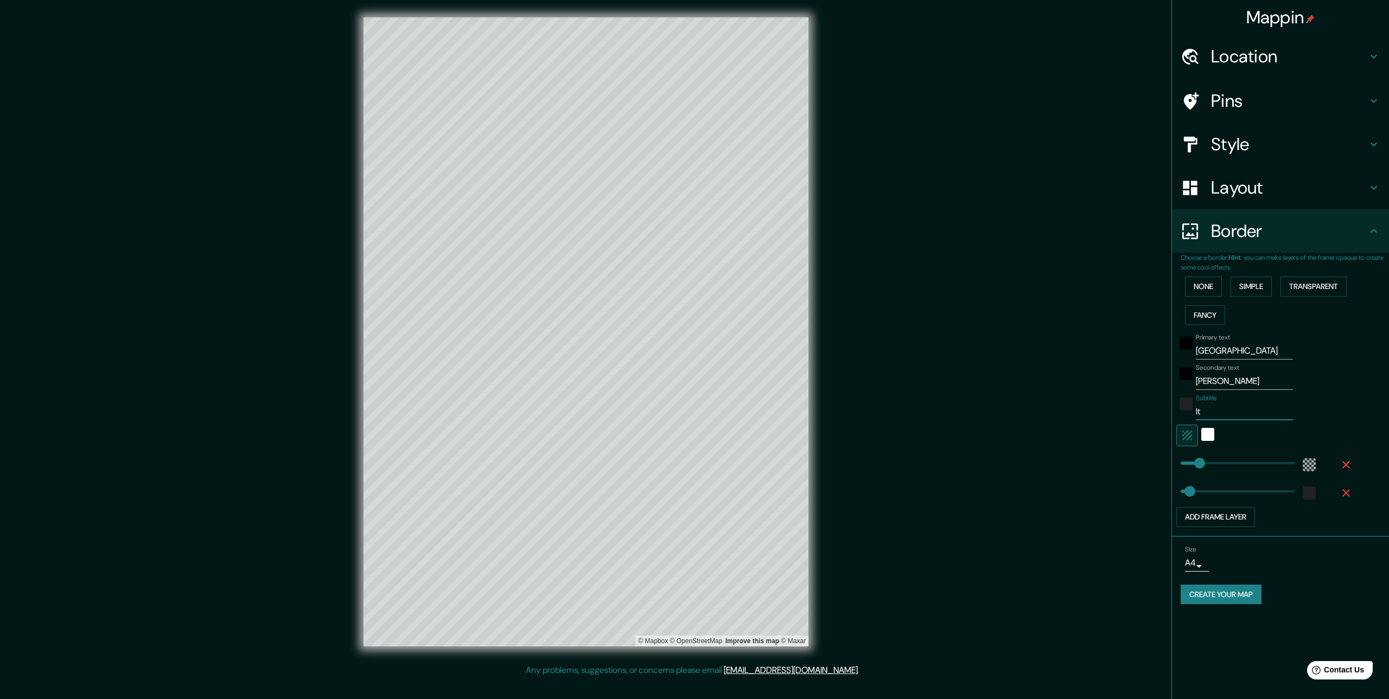
type input "Ita"
type input "66"
type input "Ital"
type input "66"
type input "[GEOGRAPHIC_DATA]"
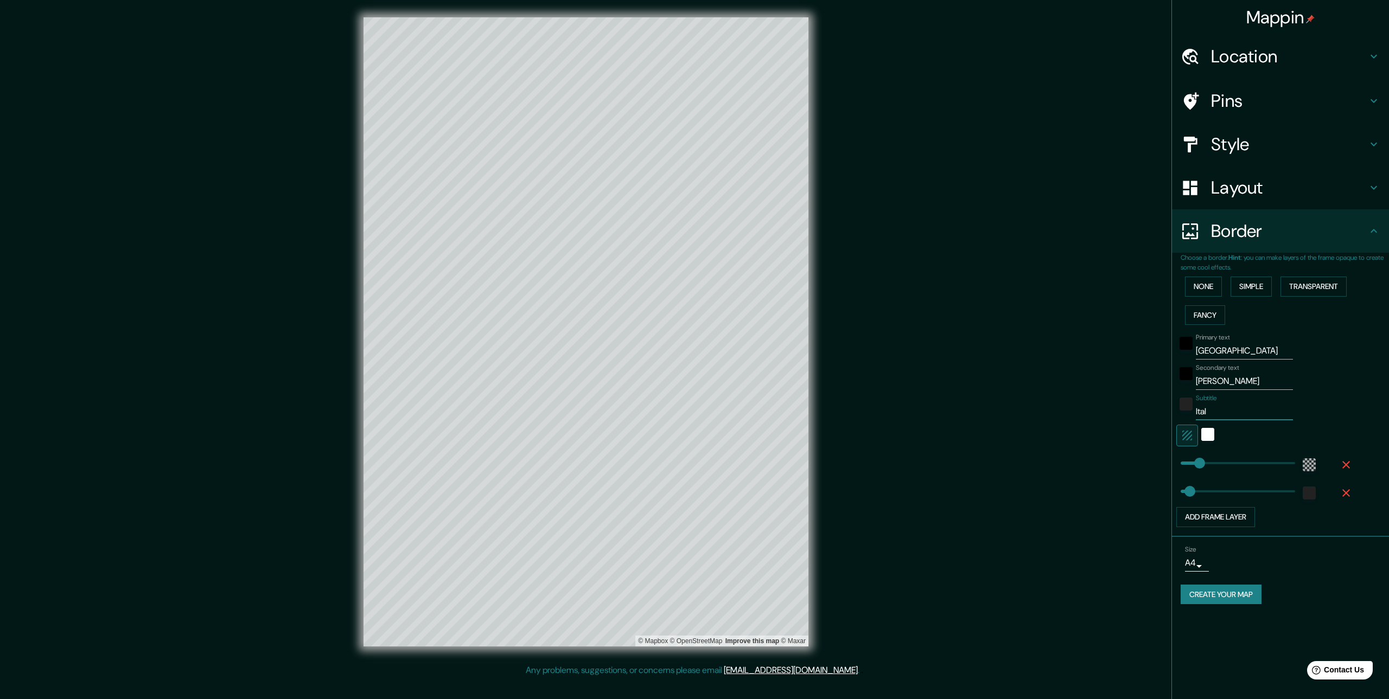
type input "66"
type input "[GEOGRAPHIC_DATA]"
type input "66"
type input "[GEOGRAPHIC_DATA]"
type input "241"
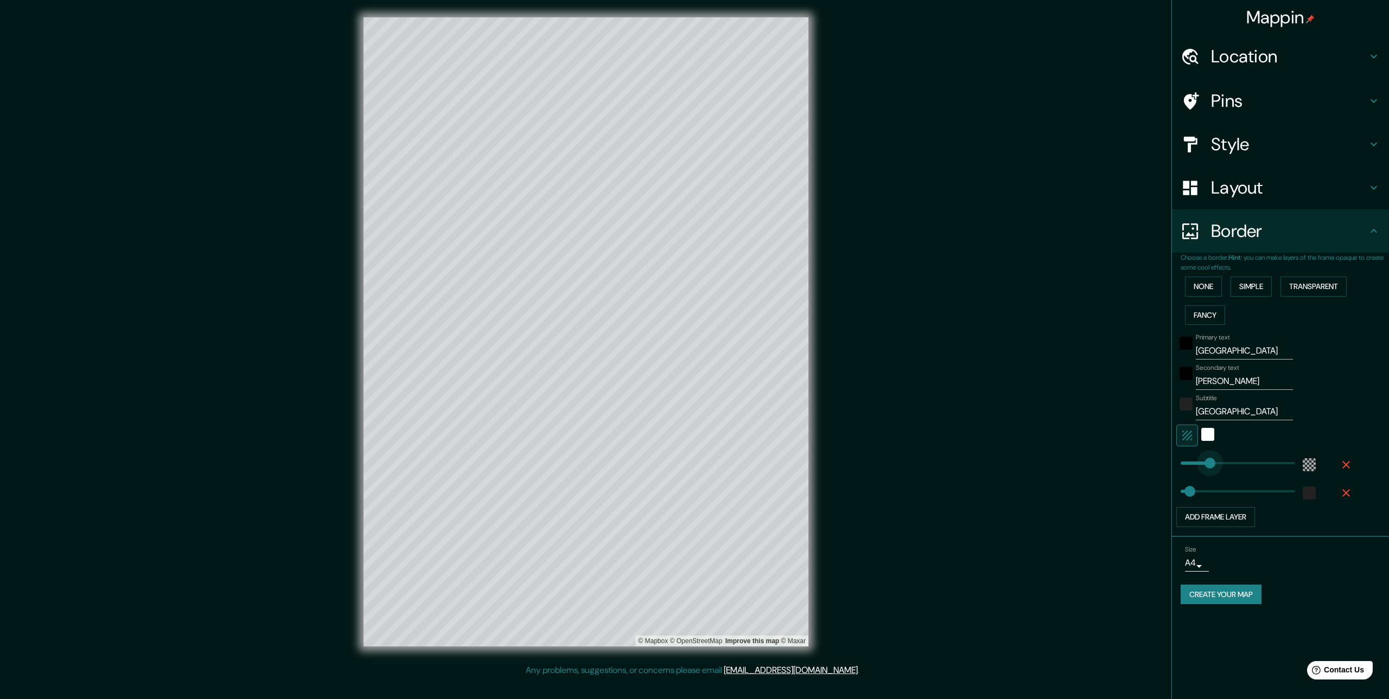
drag, startPoint x: 1205, startPoint y: 467, endPoint x: 1214, endPoint y: 465, distance: 9.4
type input "66"
type input "140"
drag, startPoint x: 1214, startPoint y: 465, endPoint x: 1197, endPoint y: 463, distance: 17.0
type input "66"
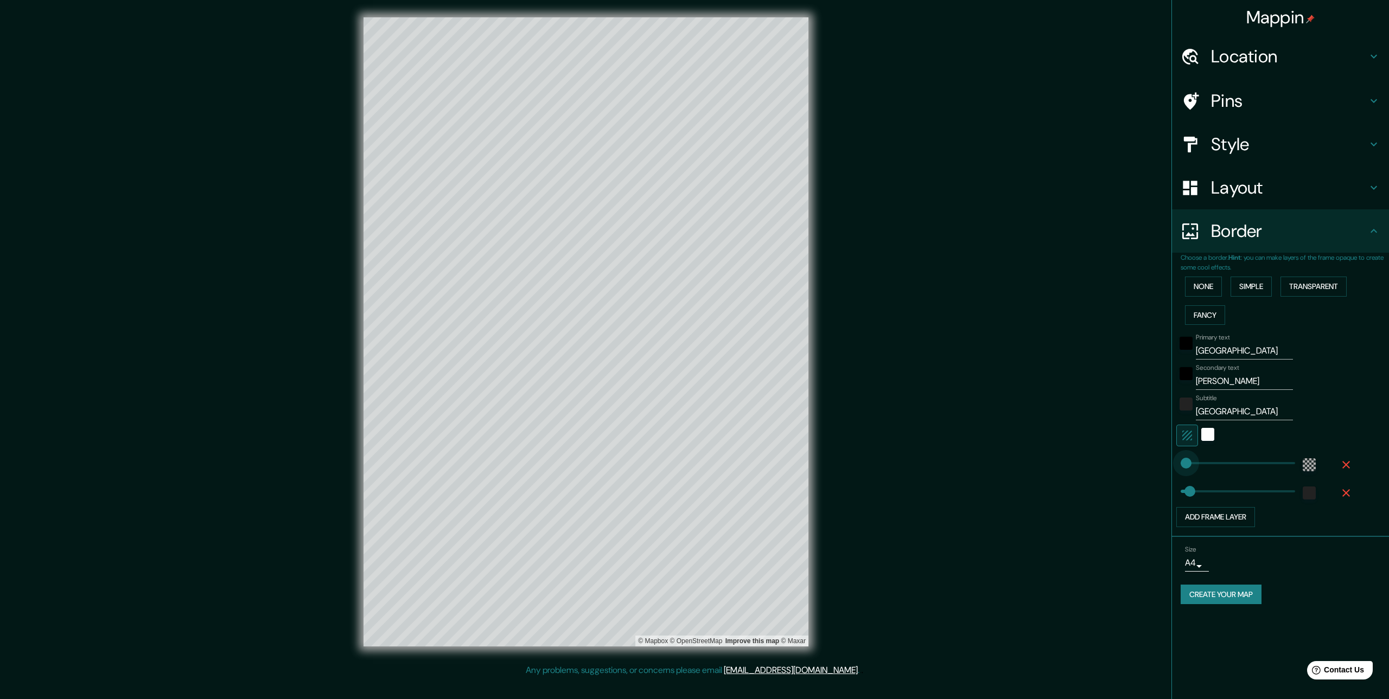
type input "19"
drag, startPoint x: 1197, startPoint y: 463, endPoint x: 1183, endPoint y: 465, distance: 14.3
type input "66"
type input "54"
type input "66"
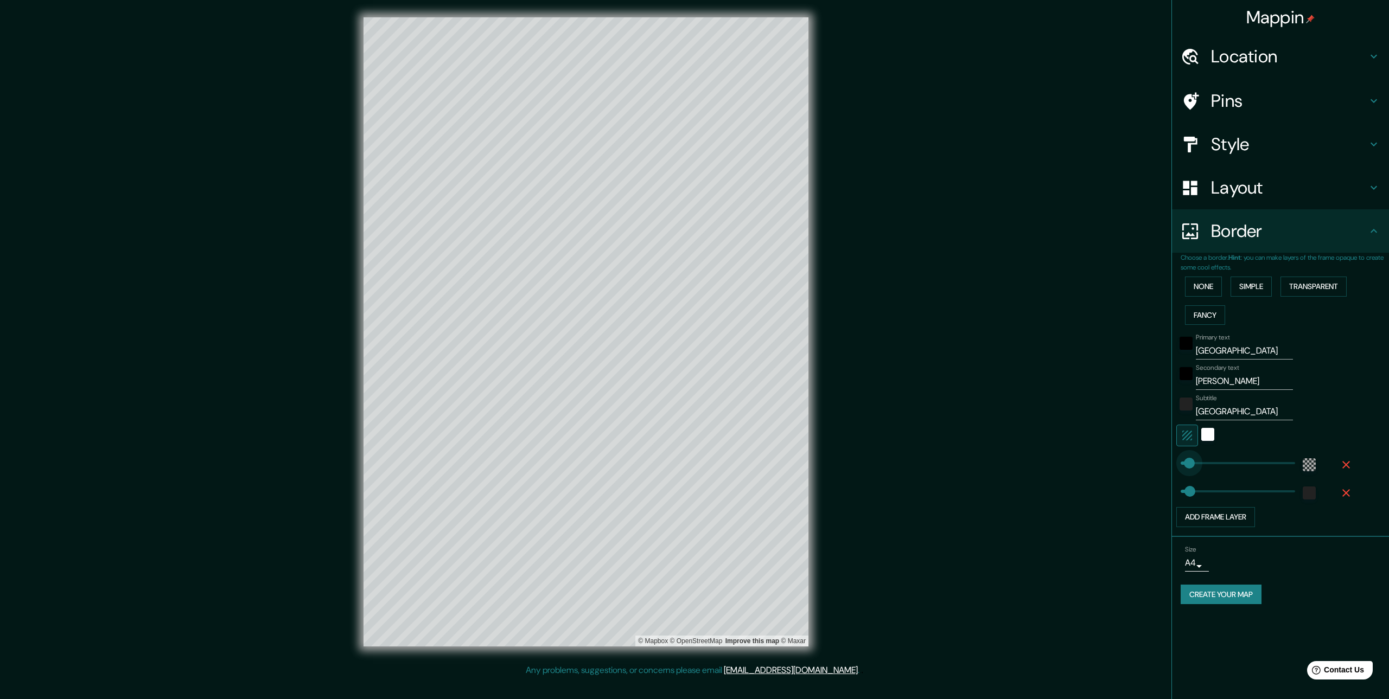
type input "97"
type input "66"
type input "140"
drag, startPoint x: 1194, startPoint y: 459, endPoint x: 1200, endPoint y: 459, distance: 6.0
type input "105"
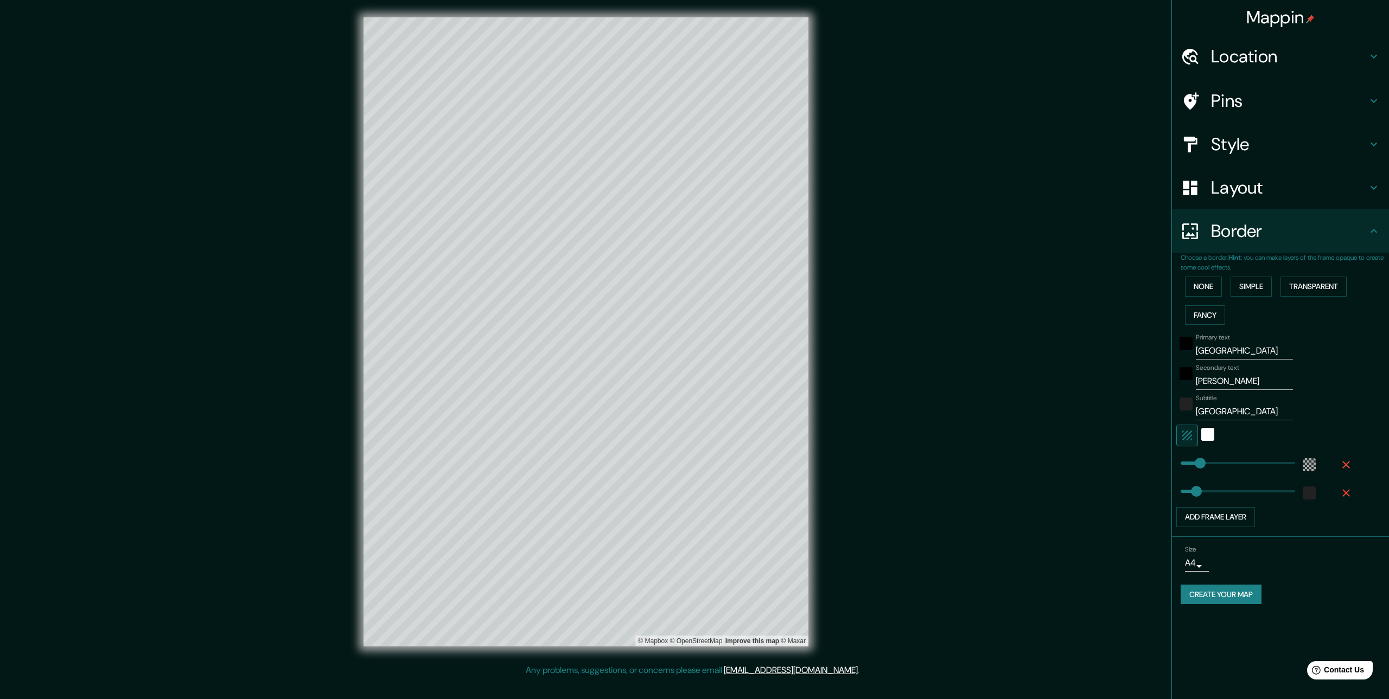
type input "152"
drag, startPoint x: 1196, startPoint y: 494, endPoint x: 1208, endPoint y: 495, distance: 11.4
type input "23"
drag, startPoint x: 1208, startPoint y: 495, endPoint x: 1184, endPoint y: 492, distance: 24.0
type input "39"
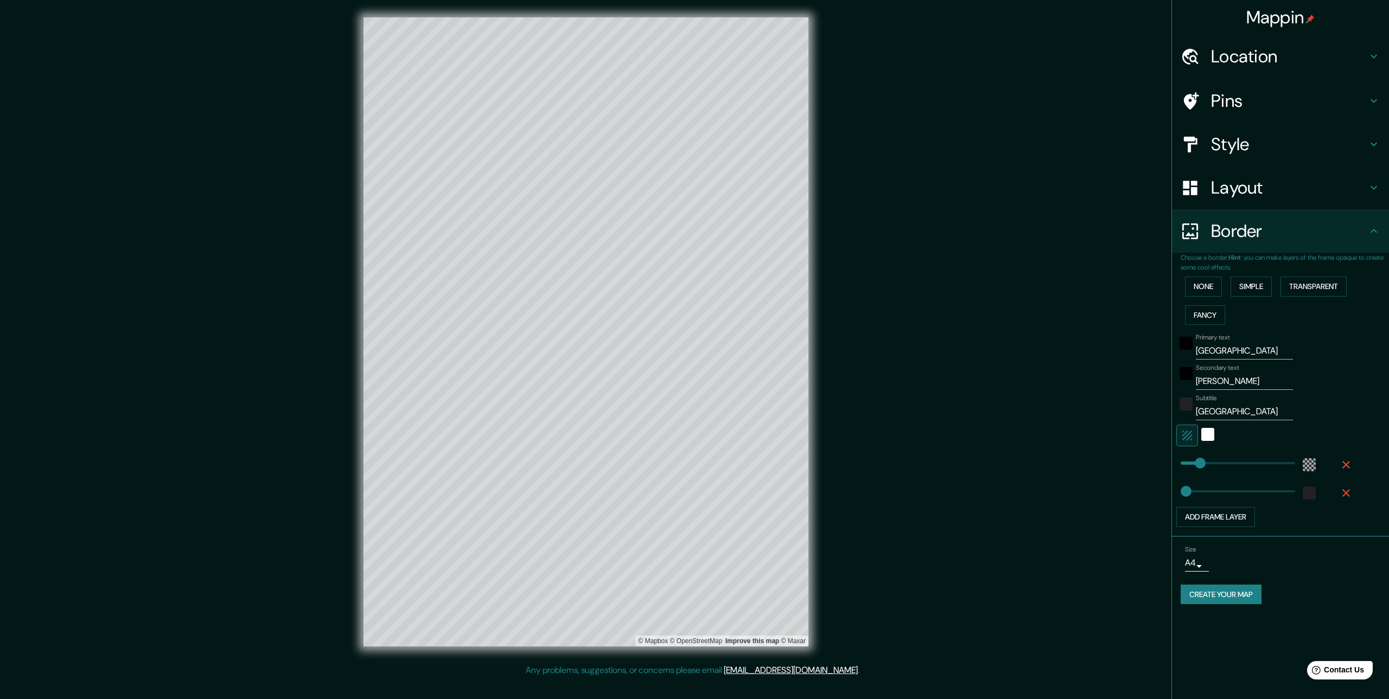
click at [1202, 558] on body "Mappin Location [GEOGRAPHIC_DATA], [GEOGRAPHIC_DATA] Pins Style Layout Border C…" at bounding box center [694, 349] width 1389 height 699
click at [1240, 566] on div at bounding box center [694, 349] width 1389 height 699
click at [1201, 142] on div at bounding box center [1195, 144] width 30 height 19
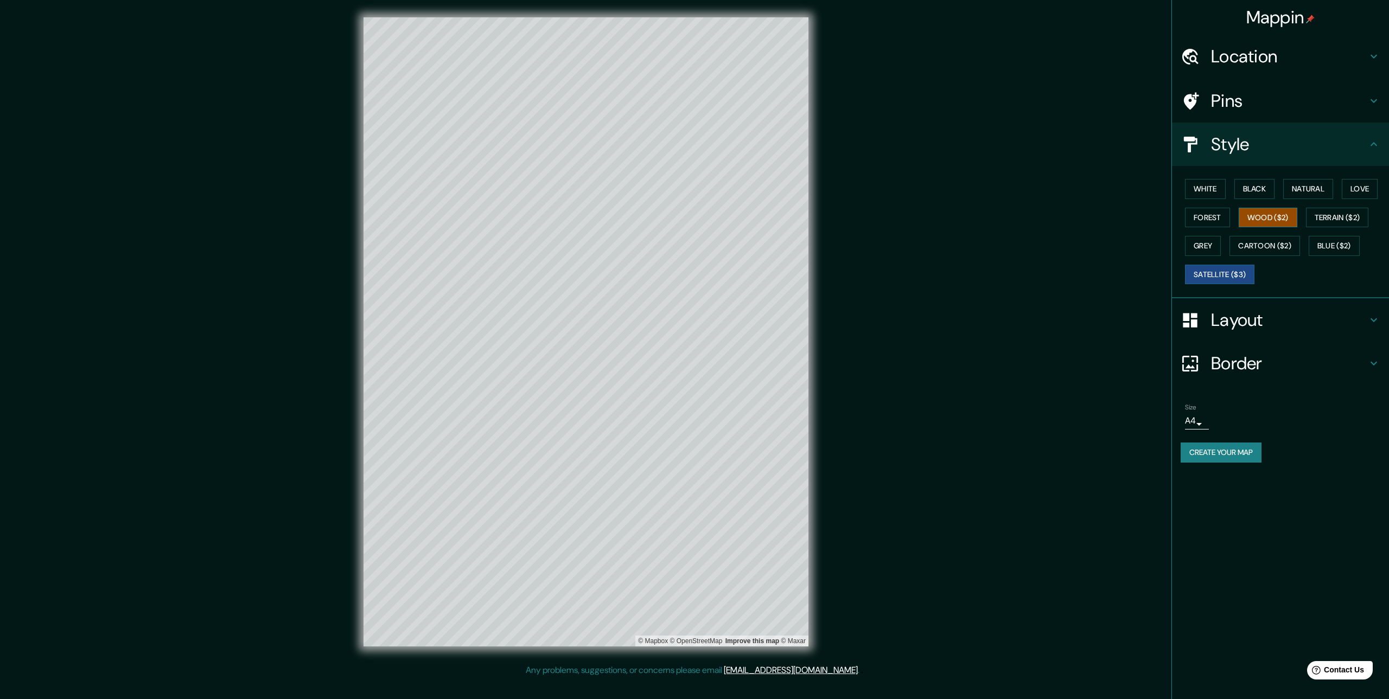
click at [1267, 212] on button "Wood ($2)" at bounding box center [1268, 218] width 59 height 20
click at [1210, 218] on button "Forest" at bounding box center [1207, 218] width 45 height 20
click at [1191, 246] on button "Grey" at bounding box center [1203, 246] width 36 height 20
click at [1242, 264] on div "White Black Natural Love Forest Wood ($2) Terrain ($2) Grey Cartoon ($2) Blue (…" at bounding box center [1284, 232] width 208 height 114
click at [1256, 251] on button "Cartoon ($2)" at bounding box center [1264, 246] width 71 height 20
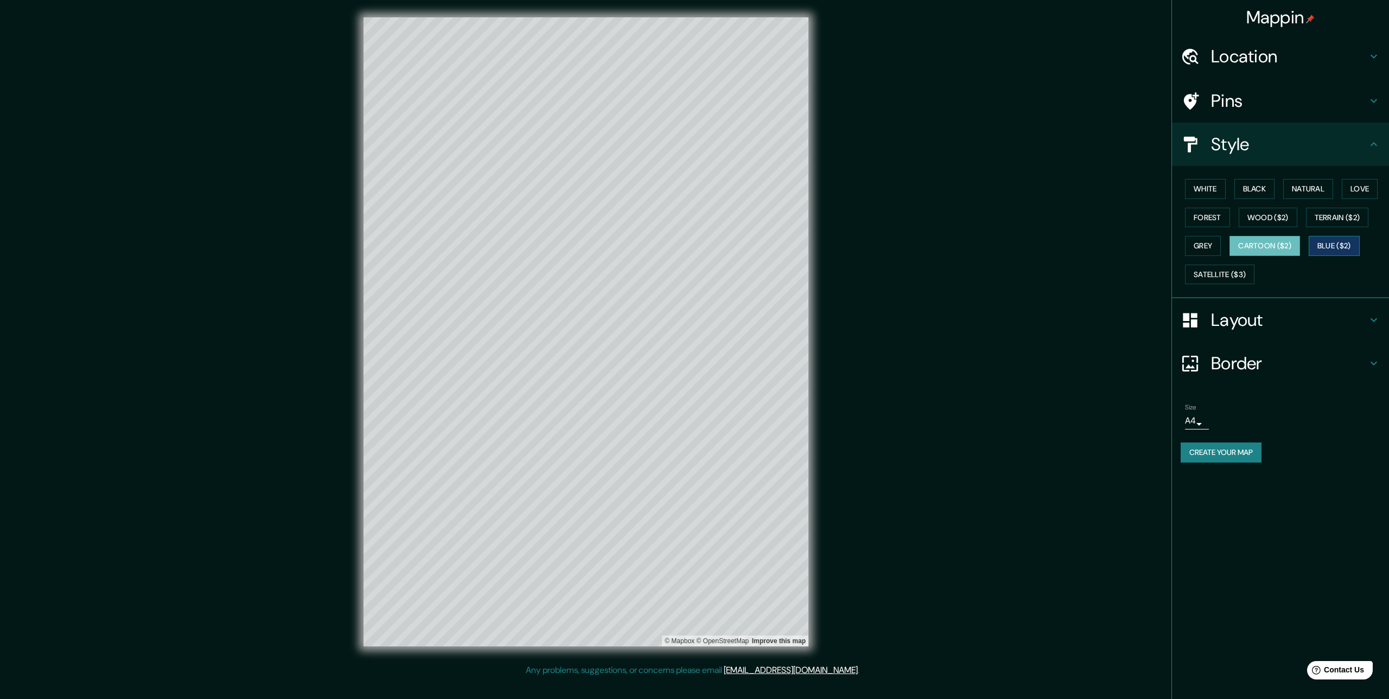
click at [1317, 251] on button "Blue ($2)" at bounding box center [1333, 246] width 51 height 20
click at [1295, 252] on button "Cartoon ($2)" at bounding box center [1264, 246] width 71 height 20
click at [1218, 216] on button "Forest" at bounding box center [1207, 218] width 45 height 20
click at [1207, 272] on button "Satellite ($3)" at bounding box center [1219, 275] width 69 height 20
click at [1228, 458] on button "Create your map" at bounding box center [1220, 453] width 81 height 20
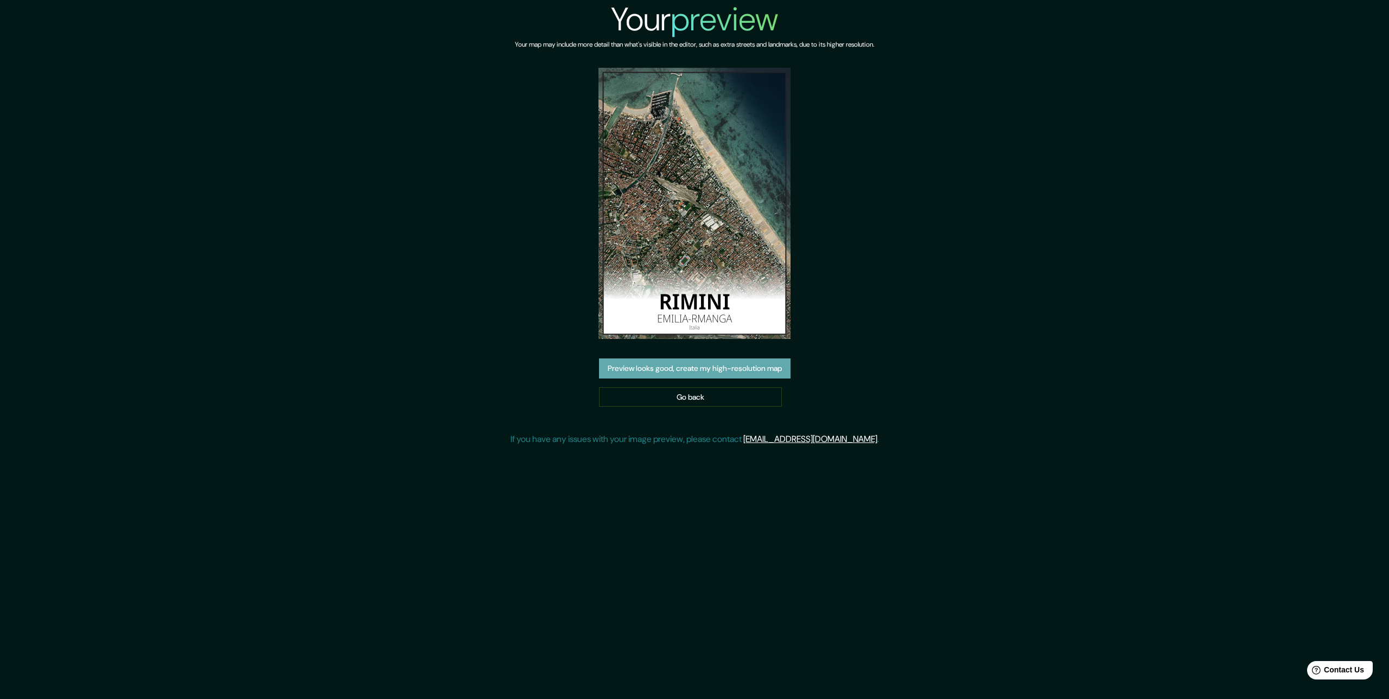
click at [681, 371] on button "Preview looks good, create my high-resolution map" at bounding box center [694, 369] width 191 height 20
